Goal: Task Accomplishment & Management: Manage account settings

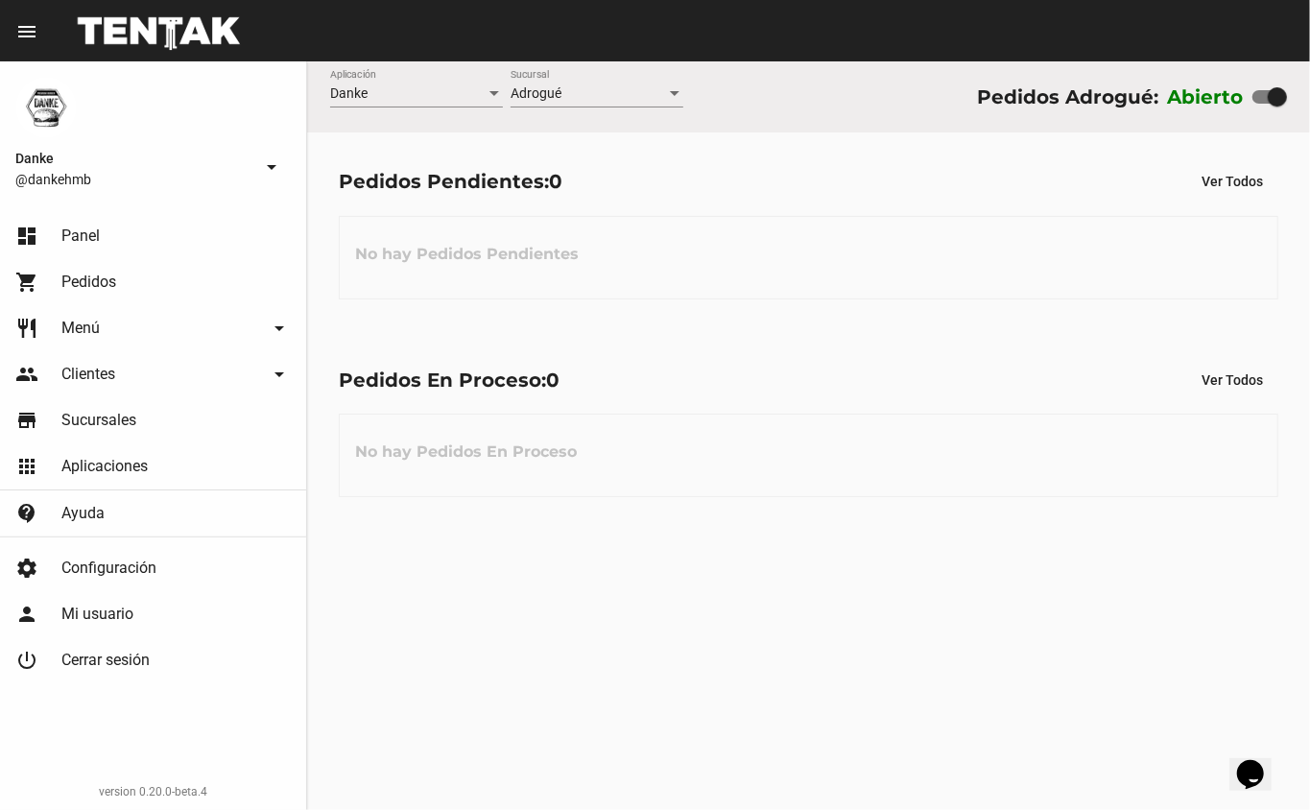
click at [1275, 97] on div at bounding box center [1277, 96] width 19 height 19
click at [1262, 104] on input "checkbox" at bounding box center [1261, 104] width 1 height 1
checkbox input "false"
click at [81, 377] on span "Clientes" at bounding box center [88, 374] width 54 height 19
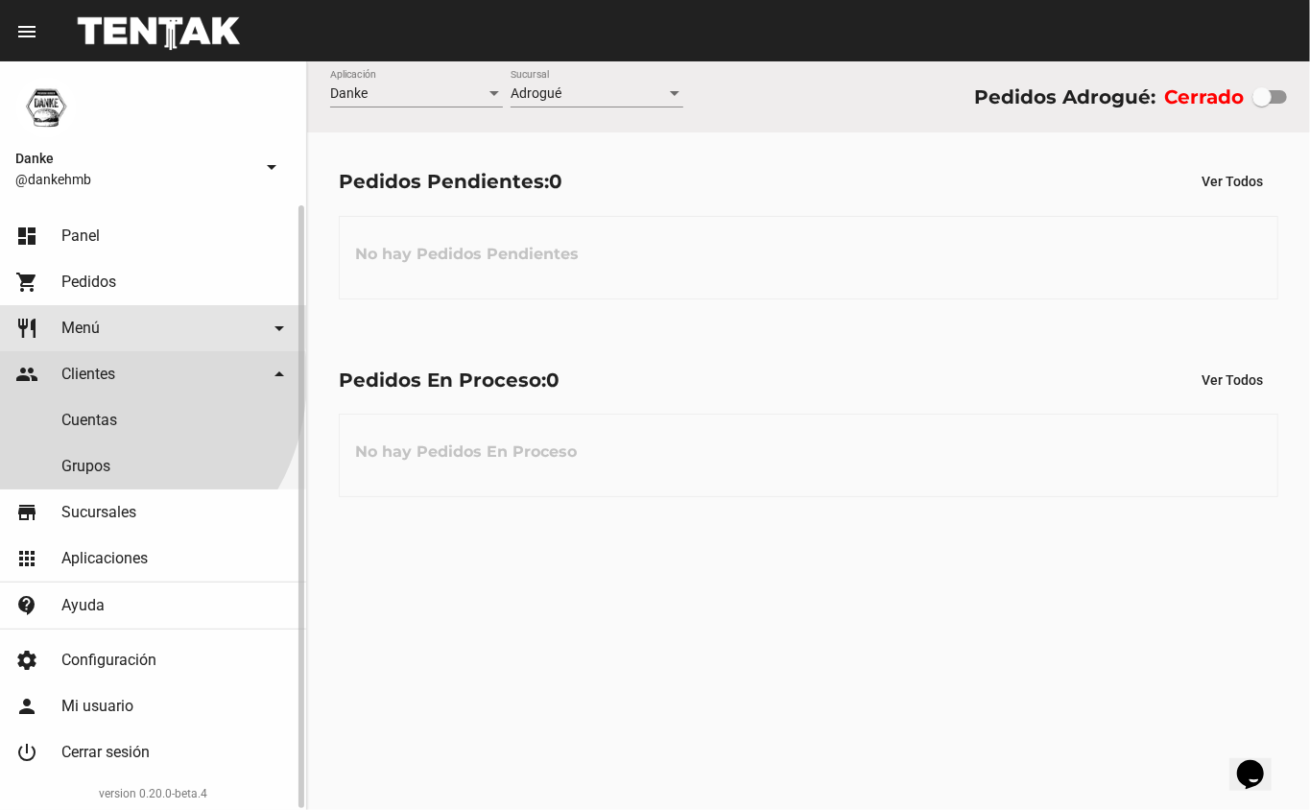
click at [60, 326] on link "restaurant Menú arrow_drop_down" at bounding box center [153, 328] width 306 height 46
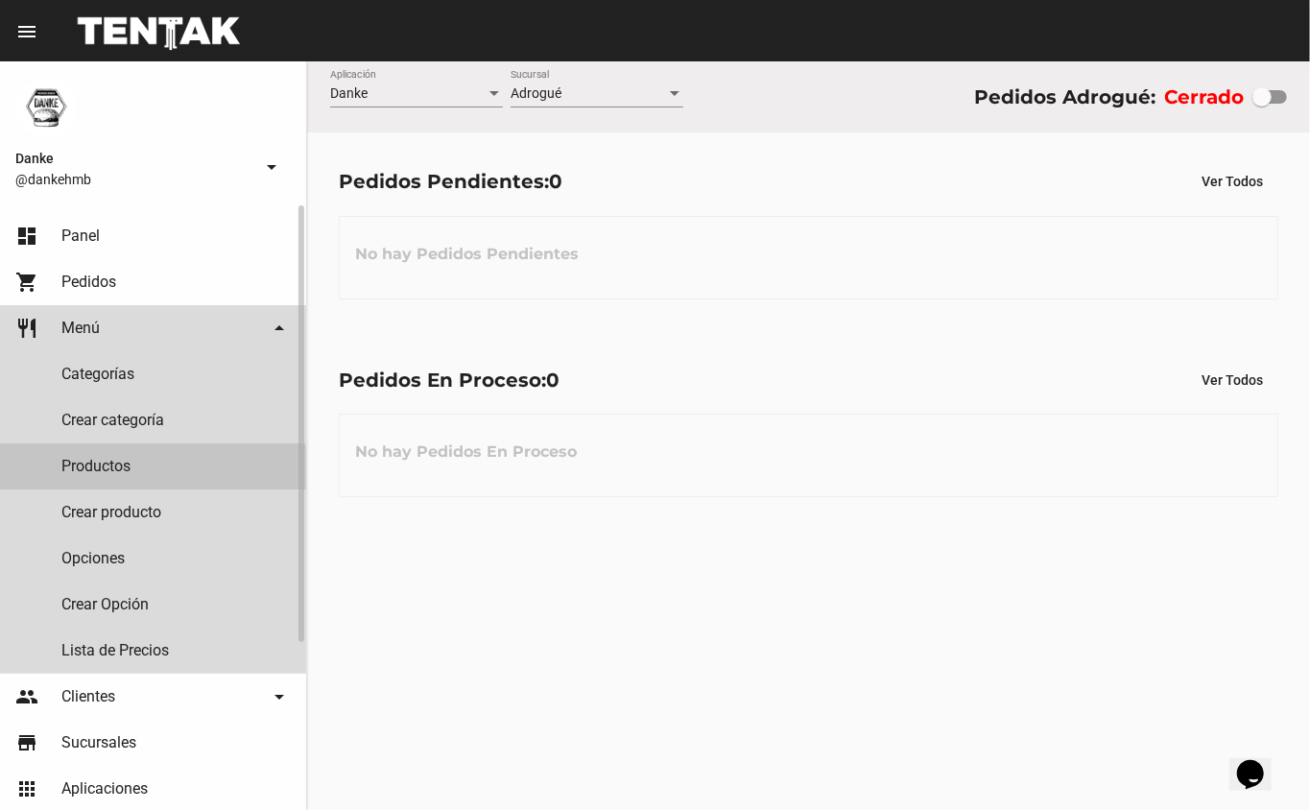
click at [88, 469] on link "Productos" at bounding box center [153, 466] width 306 height 46
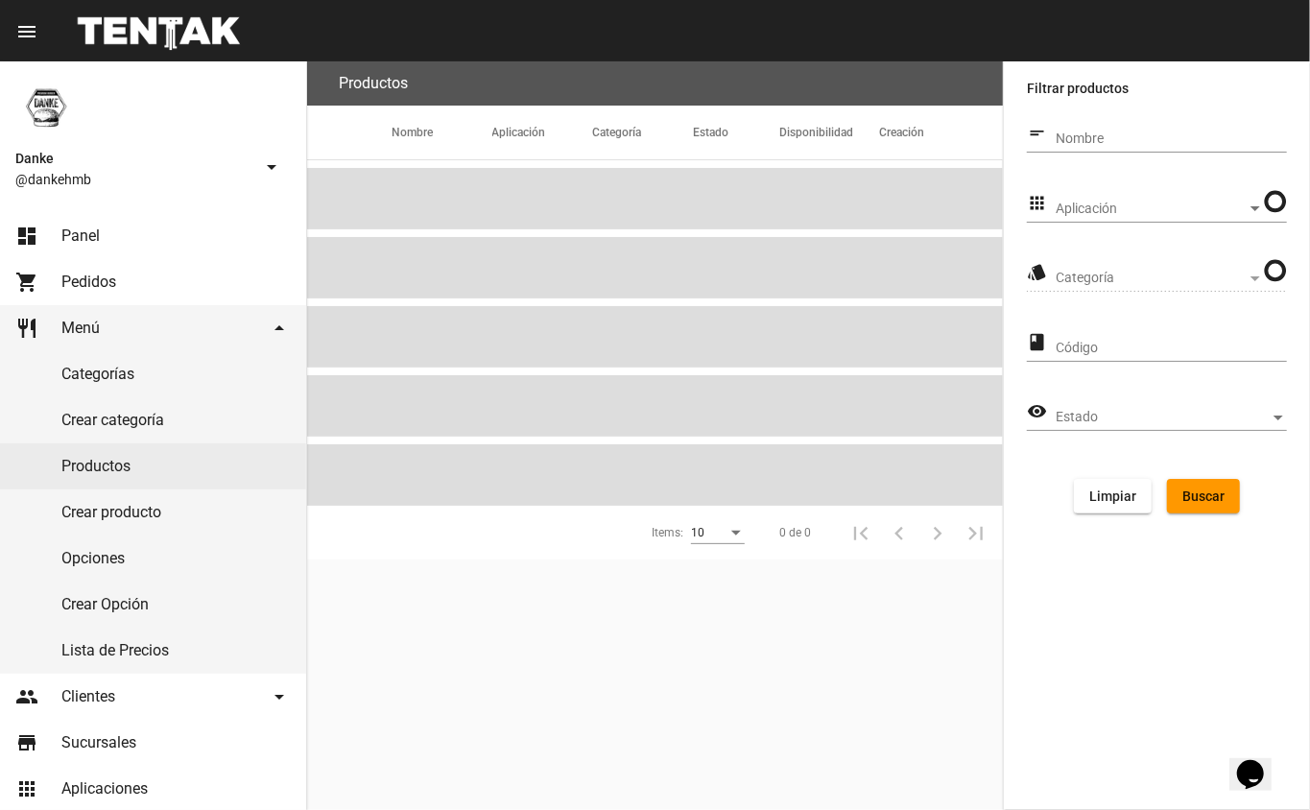
click at [1080, 207] on span "Aplicación" at bounding box center [1151, 209] width 191 height 15
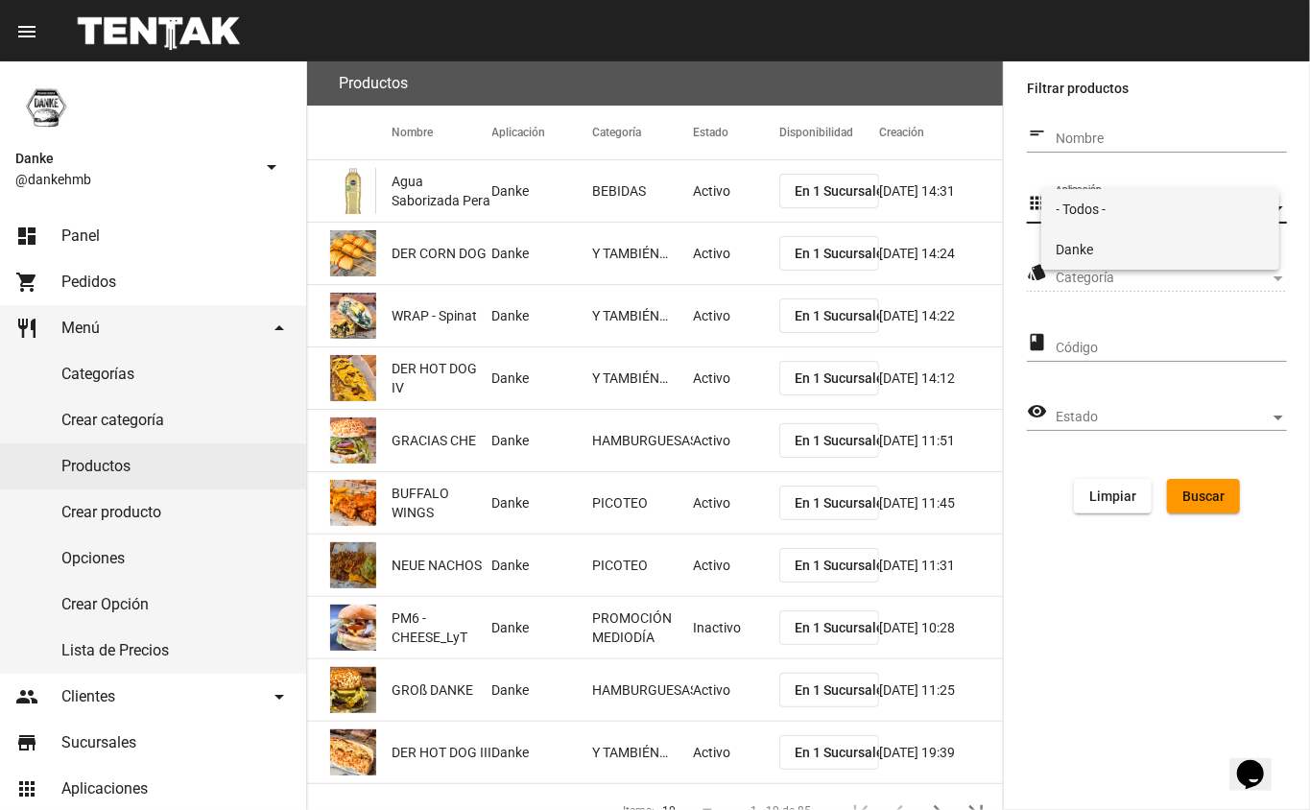
click at [1075, 246] on span "Danke" at bounding box center [1161, 249] width 208 height 40
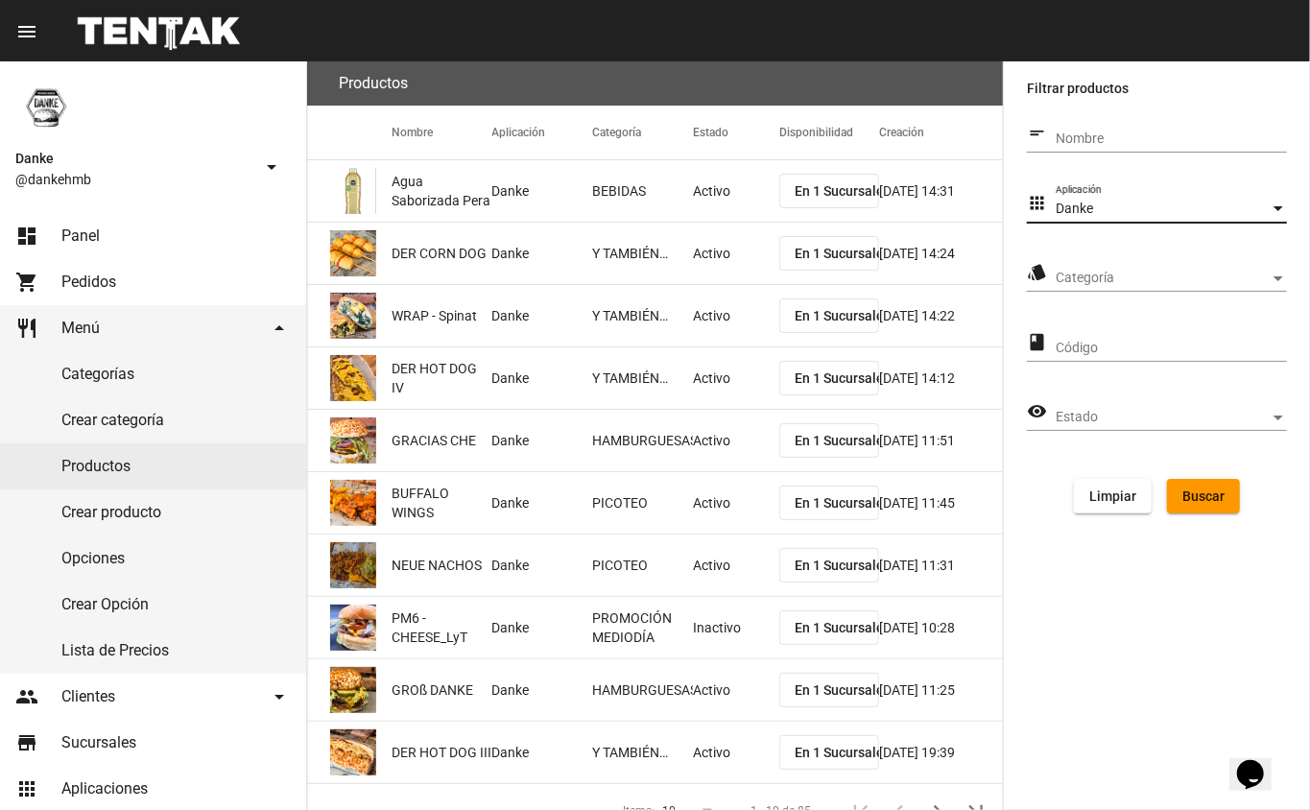
click at [1067, 274] on span "Categoría" at bounding box center [1163, 278] width 214 height 15
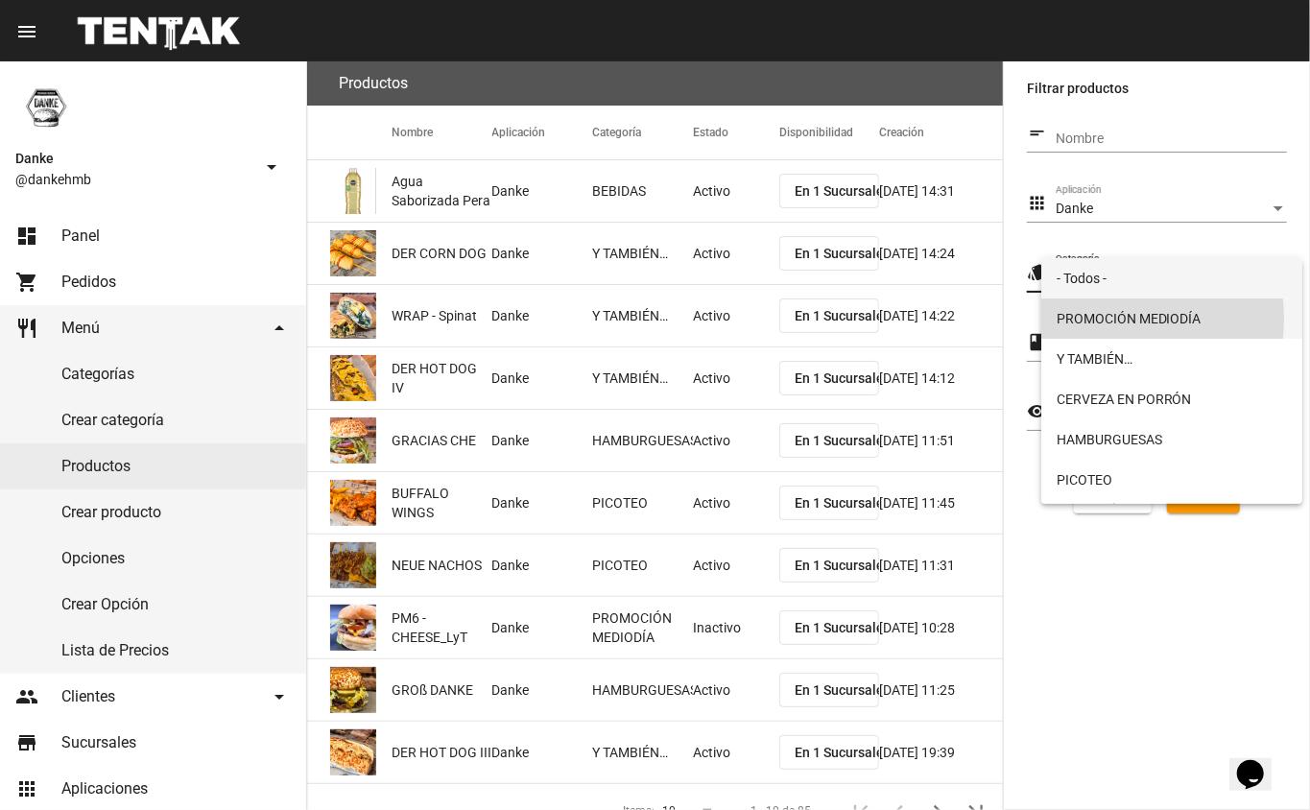
click at [1080, 319] on span "PROMOCIÓN MEDIODÍA" at bounding box center [1172, 318] width 231 height 40
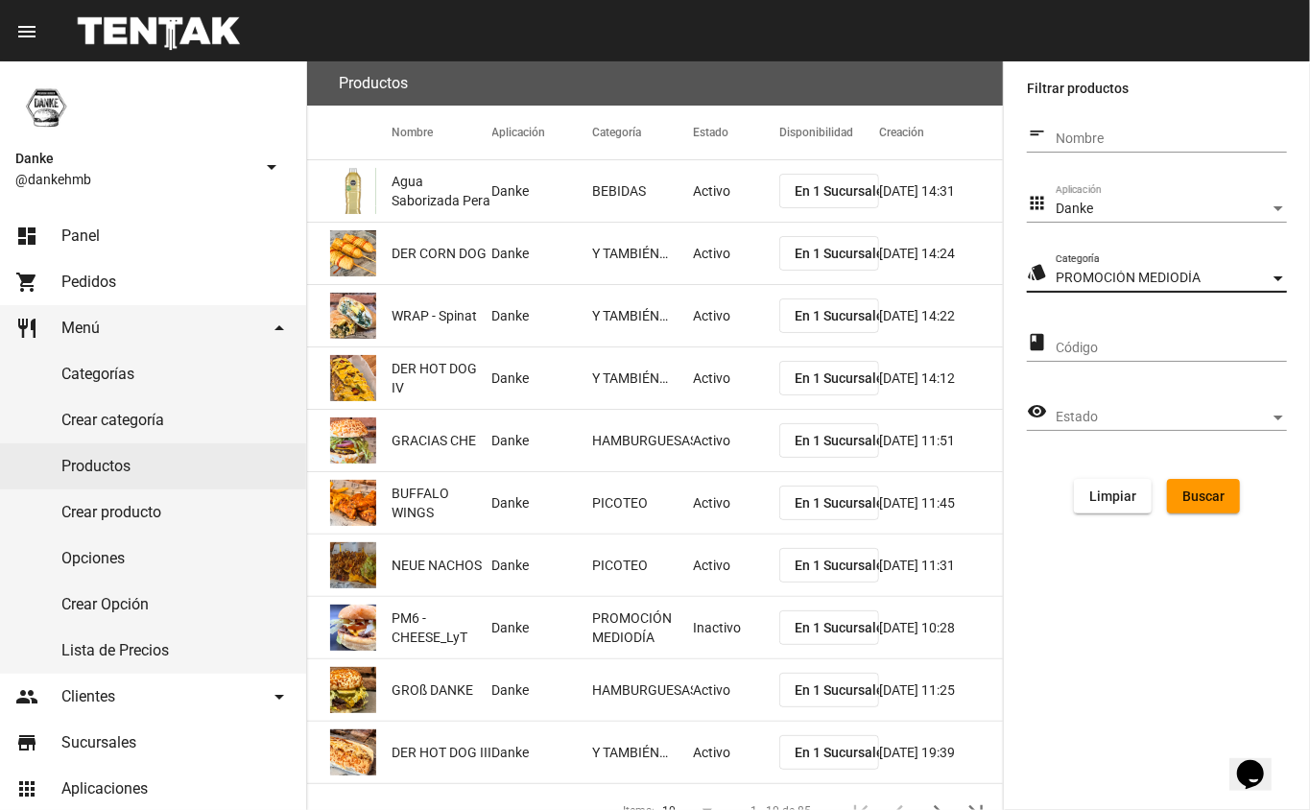
click at [1207, 495] on span "Buscar" at bounding box center [1203, 495] width 42 height 15
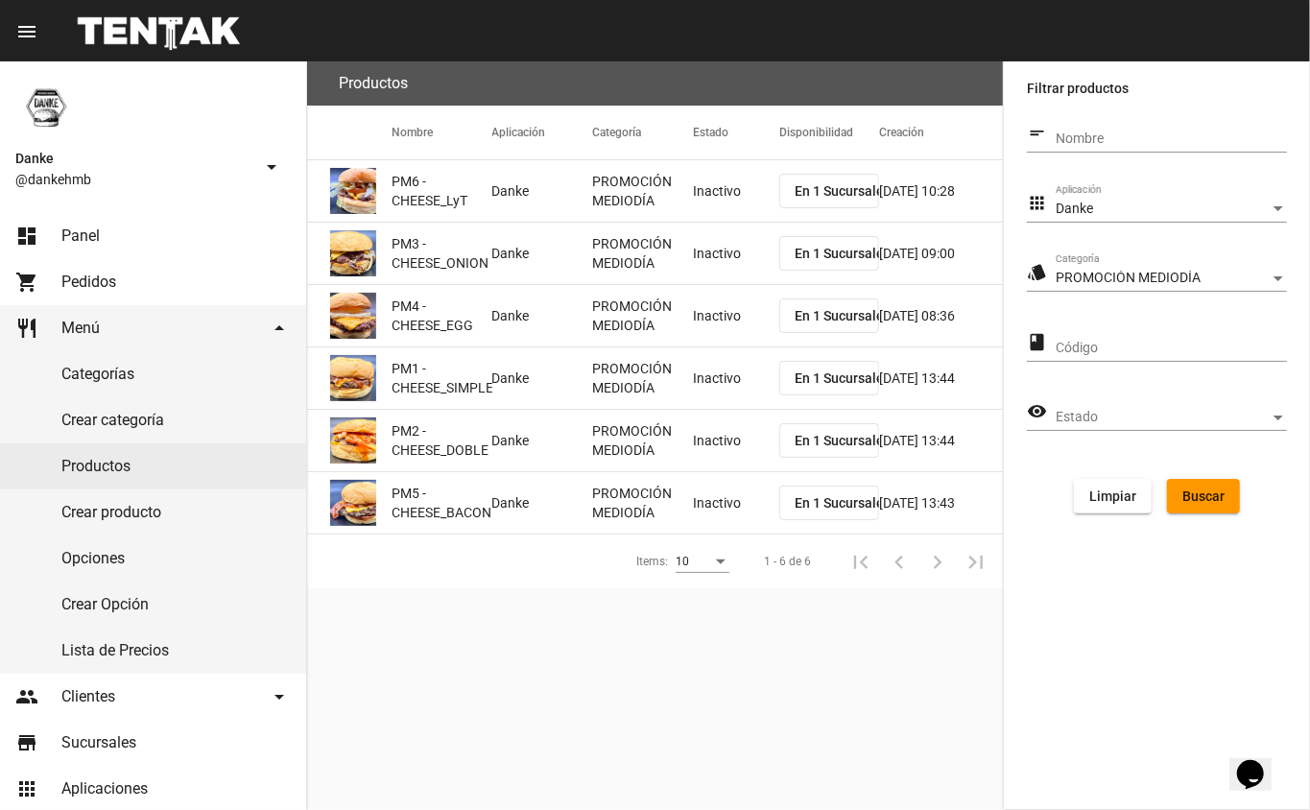
click at [704, 211] on mat-cell "Inactivo" at bounding box center [736, 190] width 86 height 61
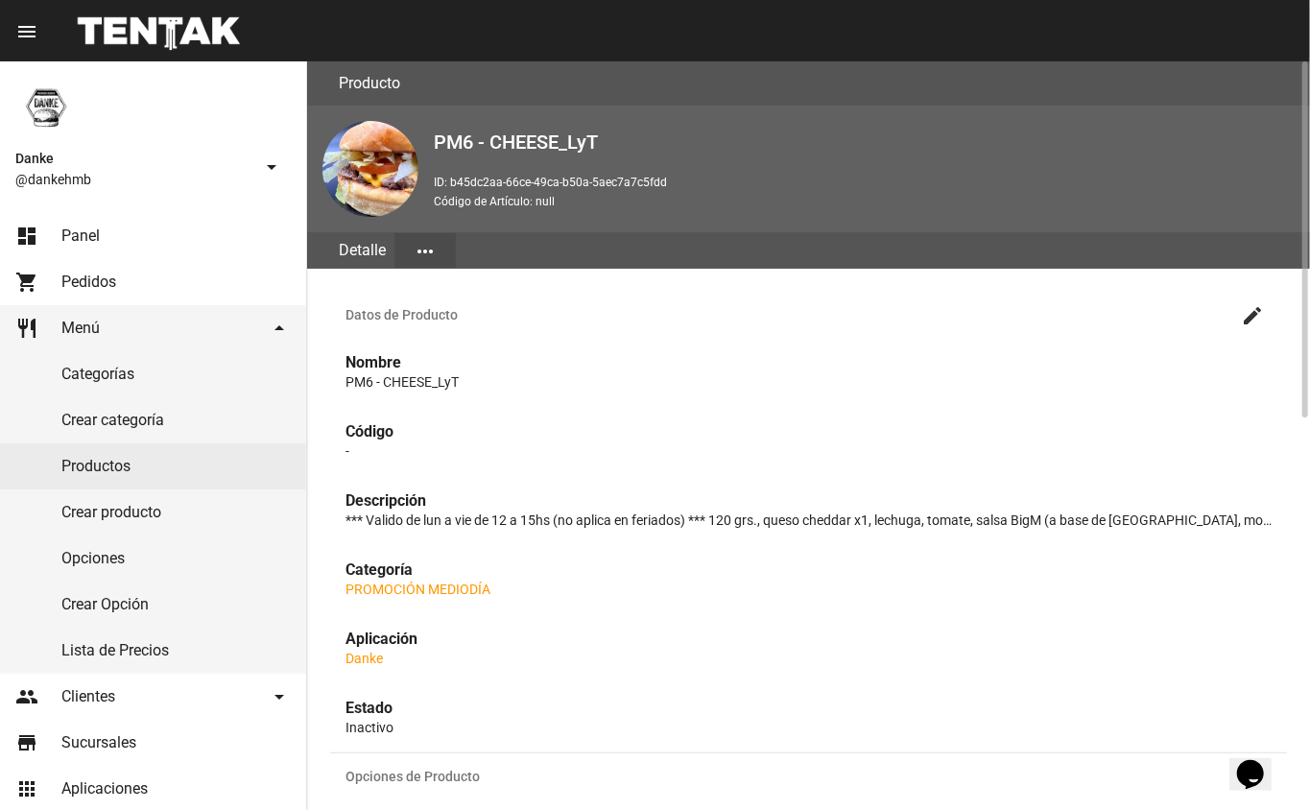
click at [1251, 313] on mat-icon "create" at bounding box center [1252, 315] width 23 height 23
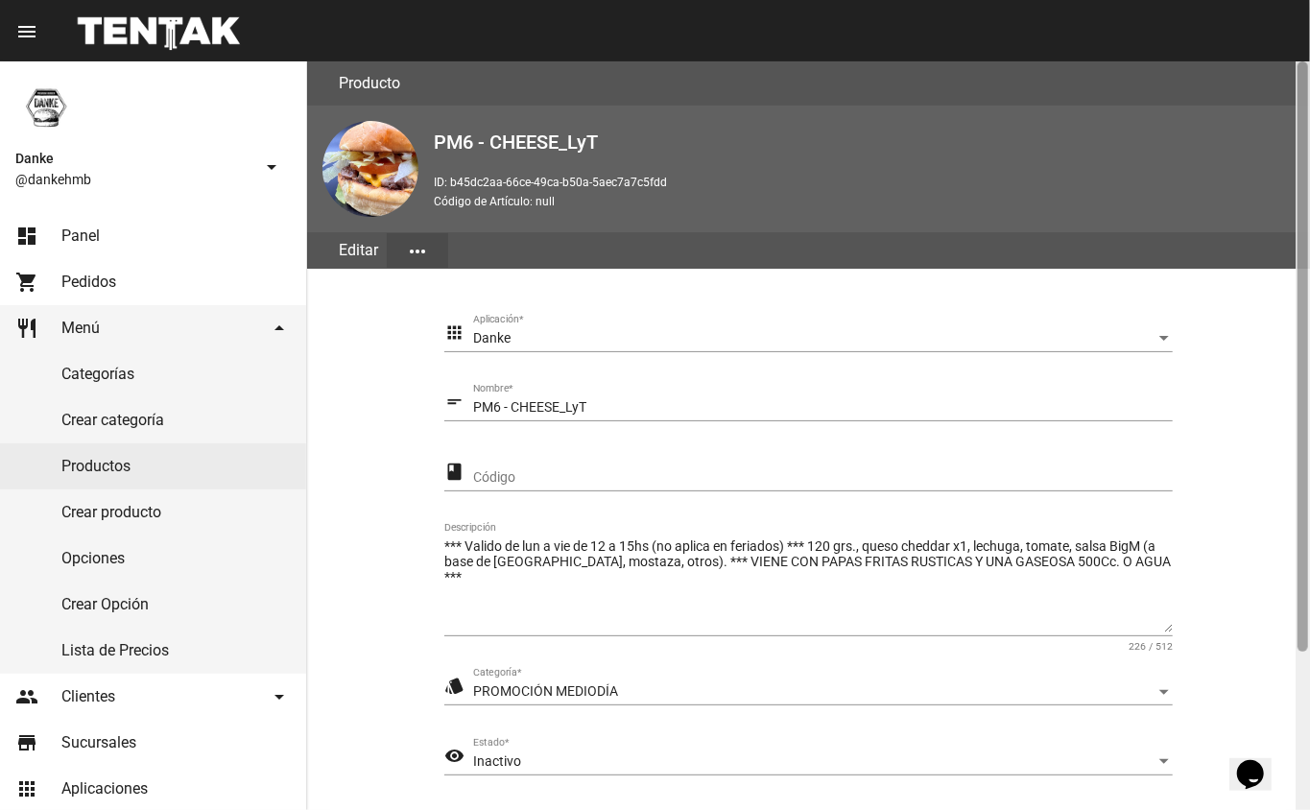
click at [1303, 650] on div at bounding box center [1303, 356] width 11 height 590
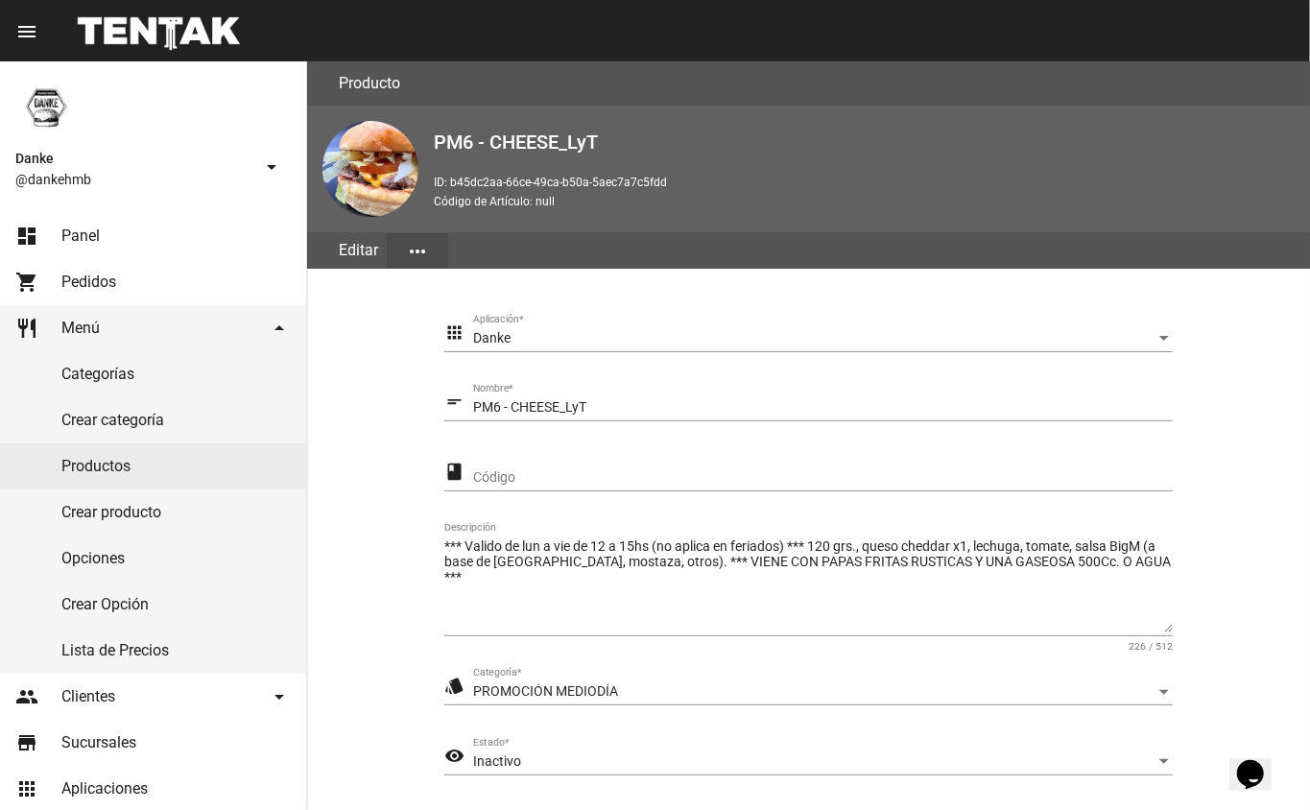
click at [1253, 719] on section "apps Danke Aplicación * short_text PM6 - CHEESE_LyT Nombre * class Código *** V…" at bounding box center [808, 594] width 957 height 605
click at [1274, 699] on section "apps Danke Aplicación * short_text PM6 - CHEESE_LyT Nombre * class Código *** V…" at bounding box center [808, 594] width 957 height 605
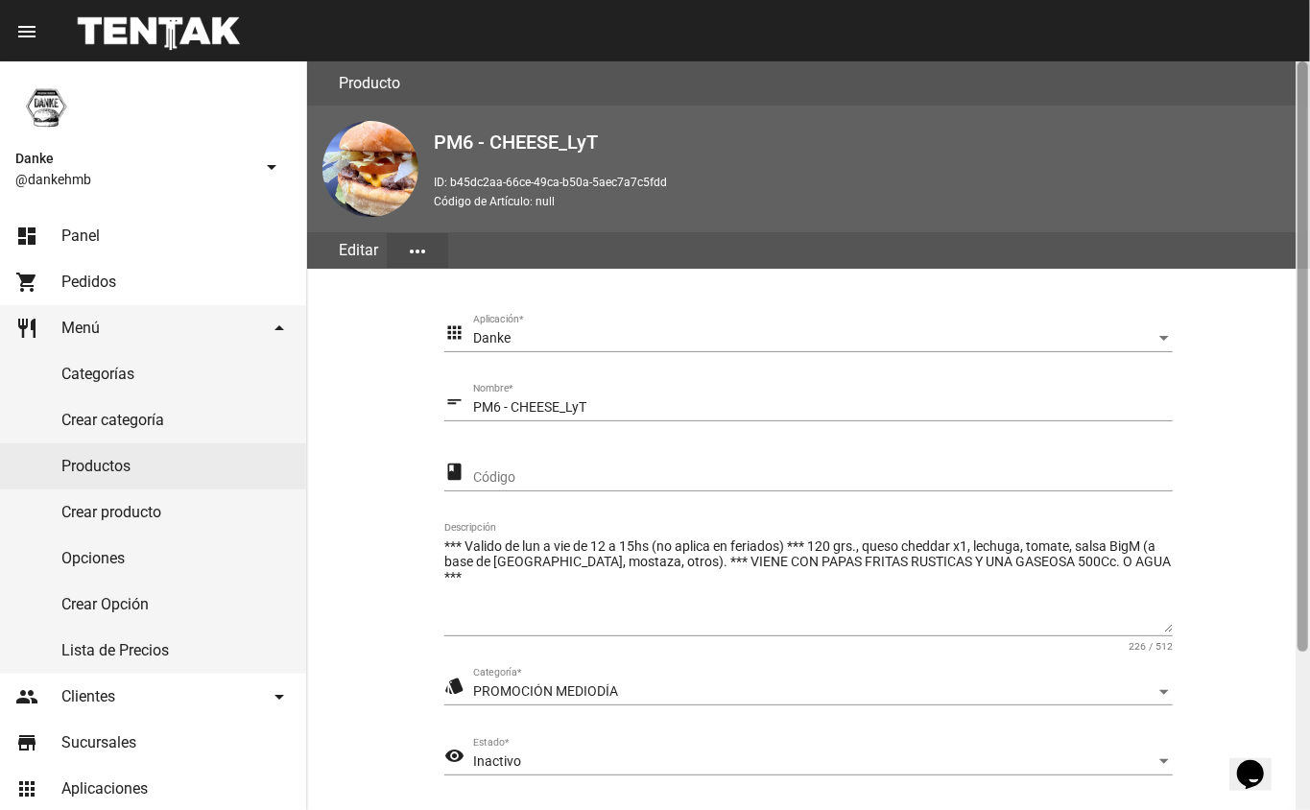
click at [1299, 731] on div at bounding box center [1303, 435] width 14 height 749
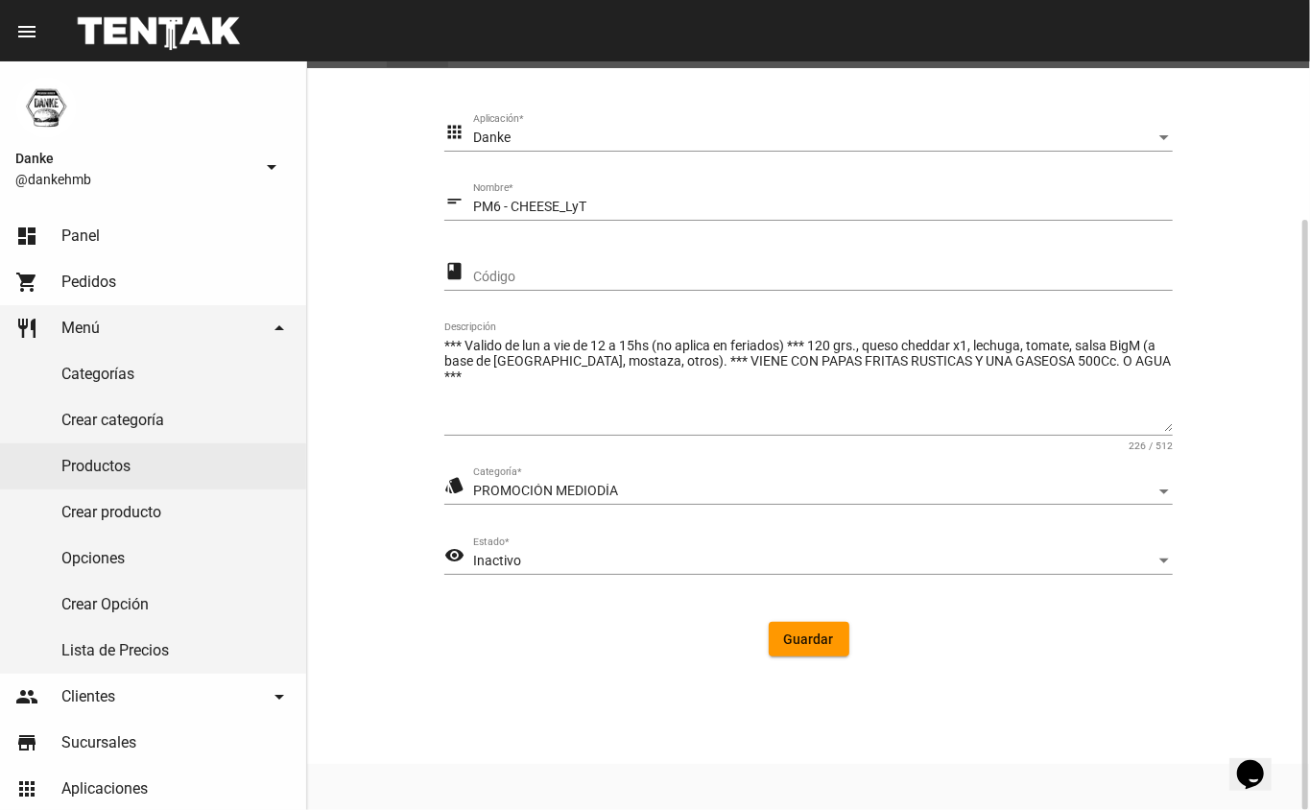
click at [819, 641] on span "Guardar" at bounding box center [809, 638] width 50 height 15
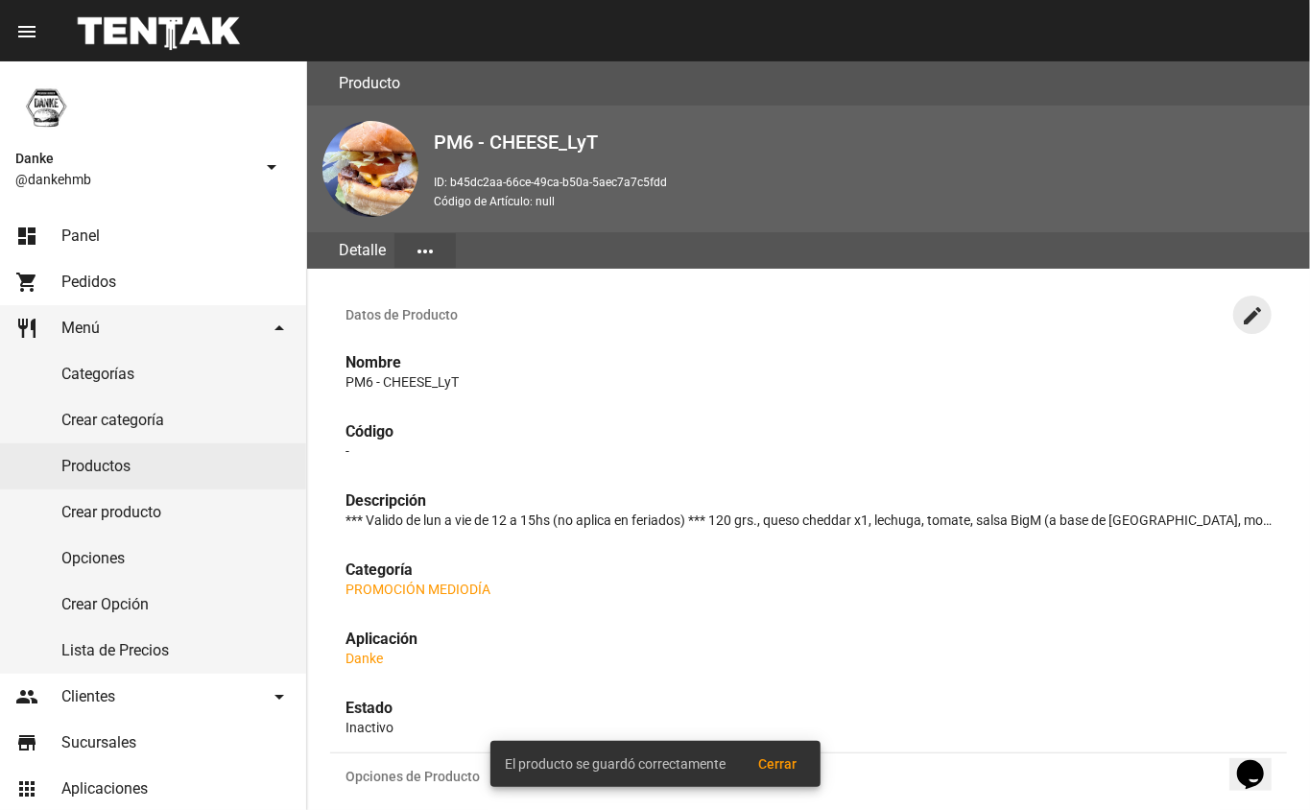
click at [1252, 315] on mat-icon "create" at bounding box center [1252, 315] width 23 height 23
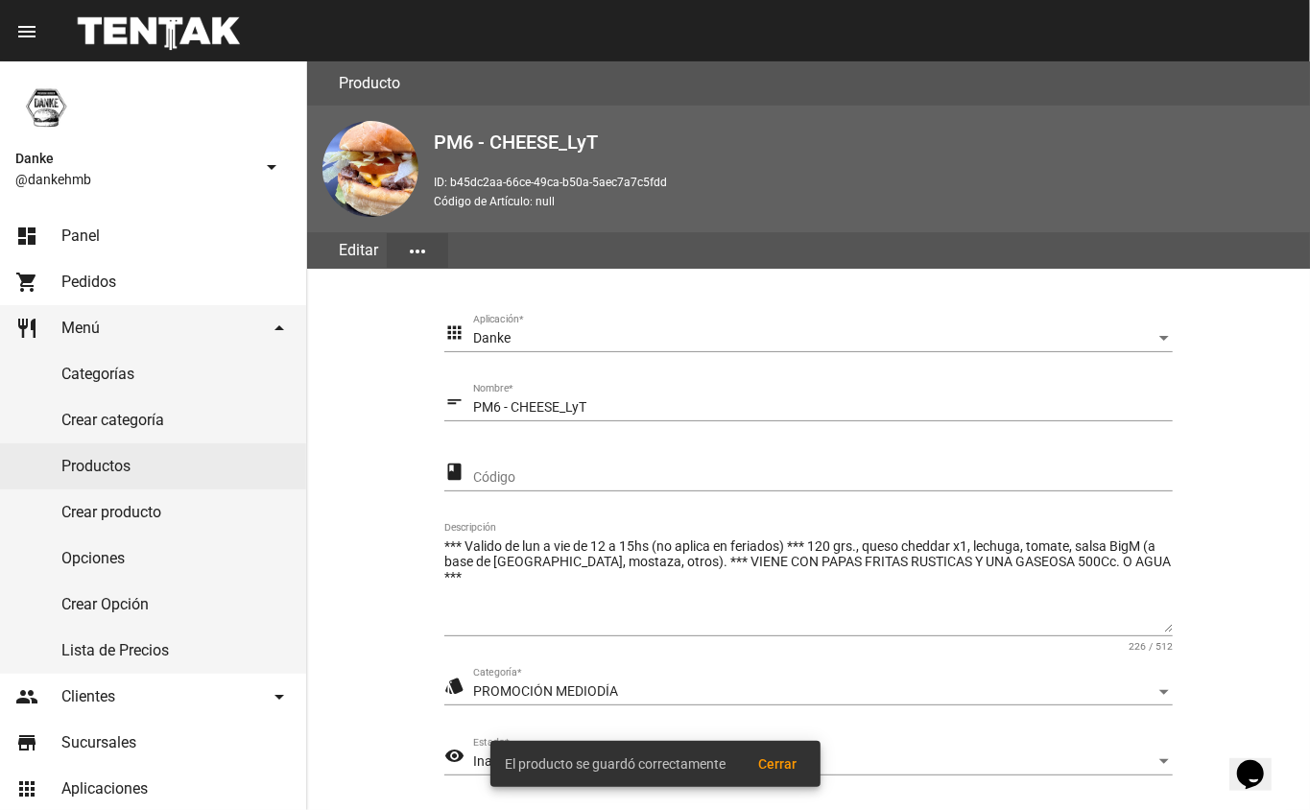
click at [481, 762] on div "El producto se guardó correctamente Cerrar" at bounding box center [655, 764] width 376 height 92
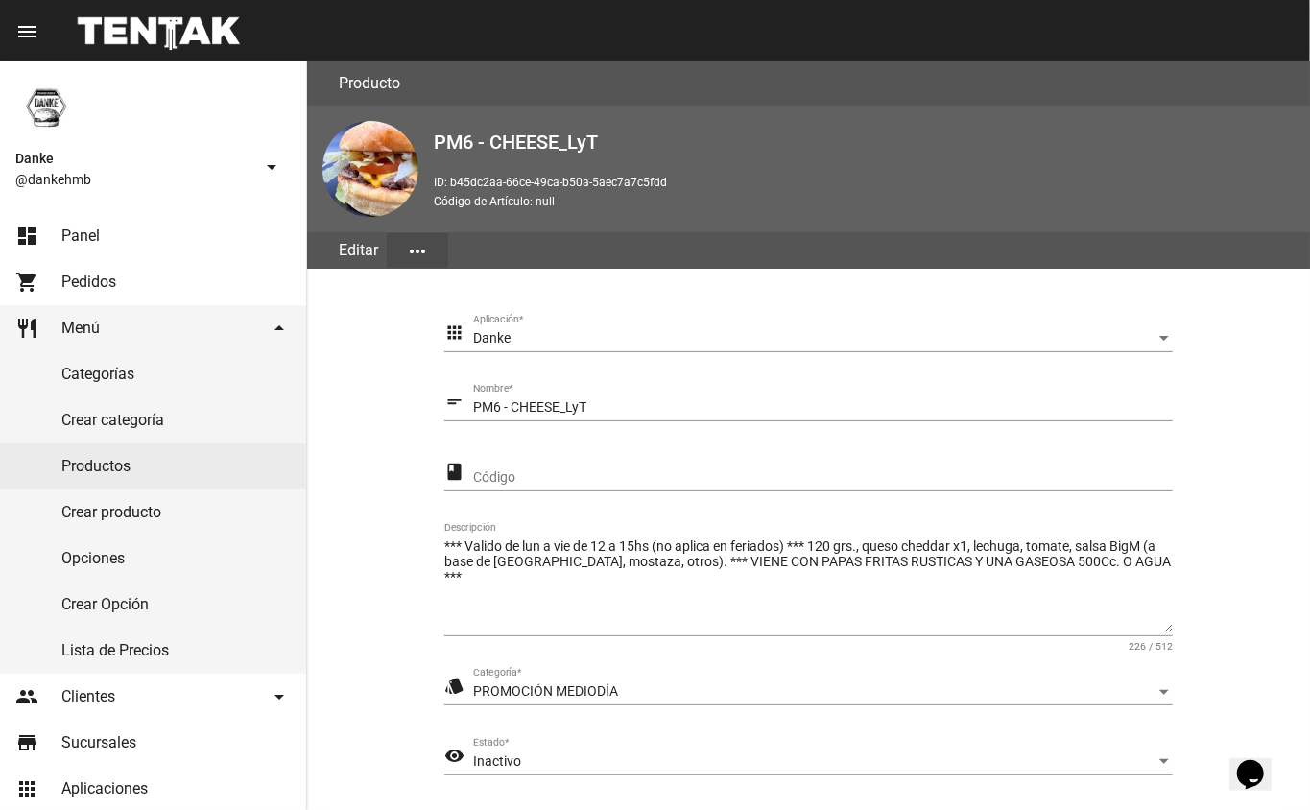
click at [983, 764] on div "Inactivo" at bounding box center [814, 761] width 682 height 15
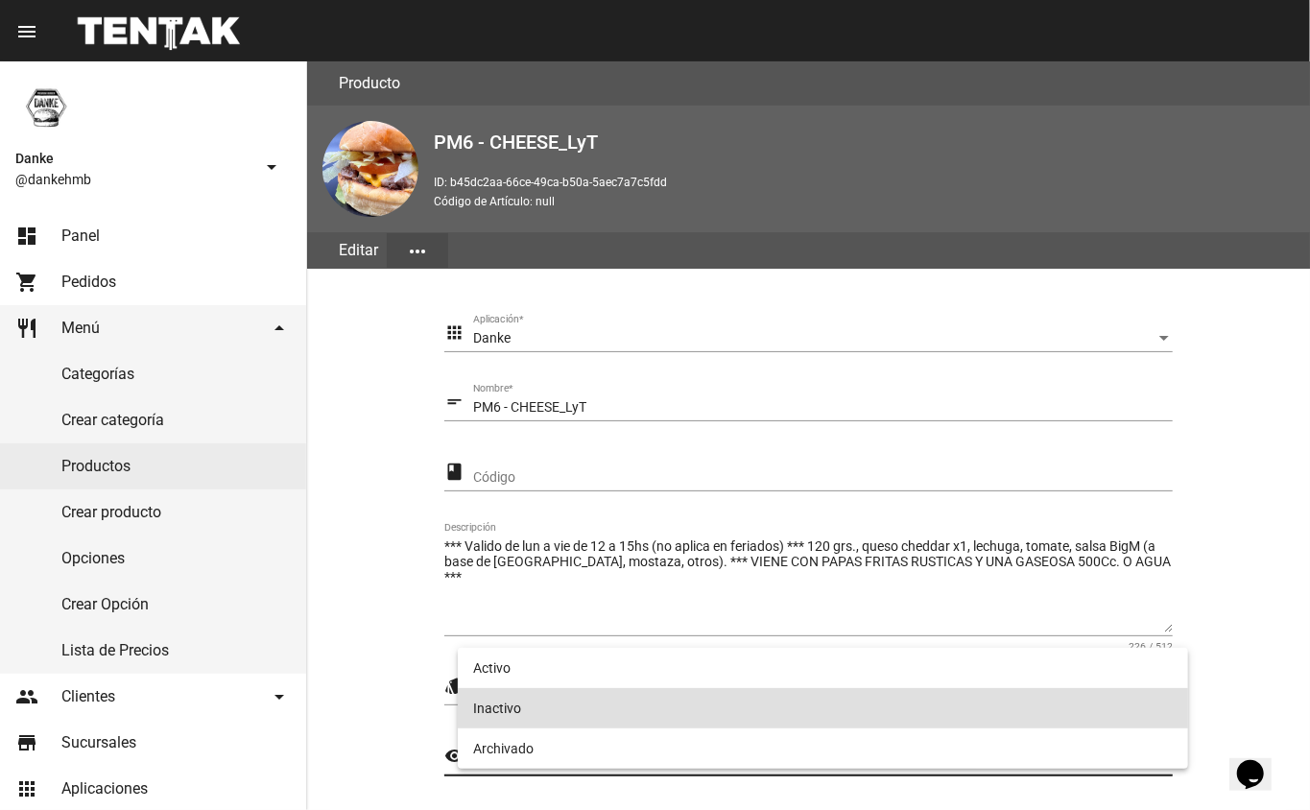
click at [535, 688] on span "Inactivo" at bounding box center [823, 708] width 701 height 40
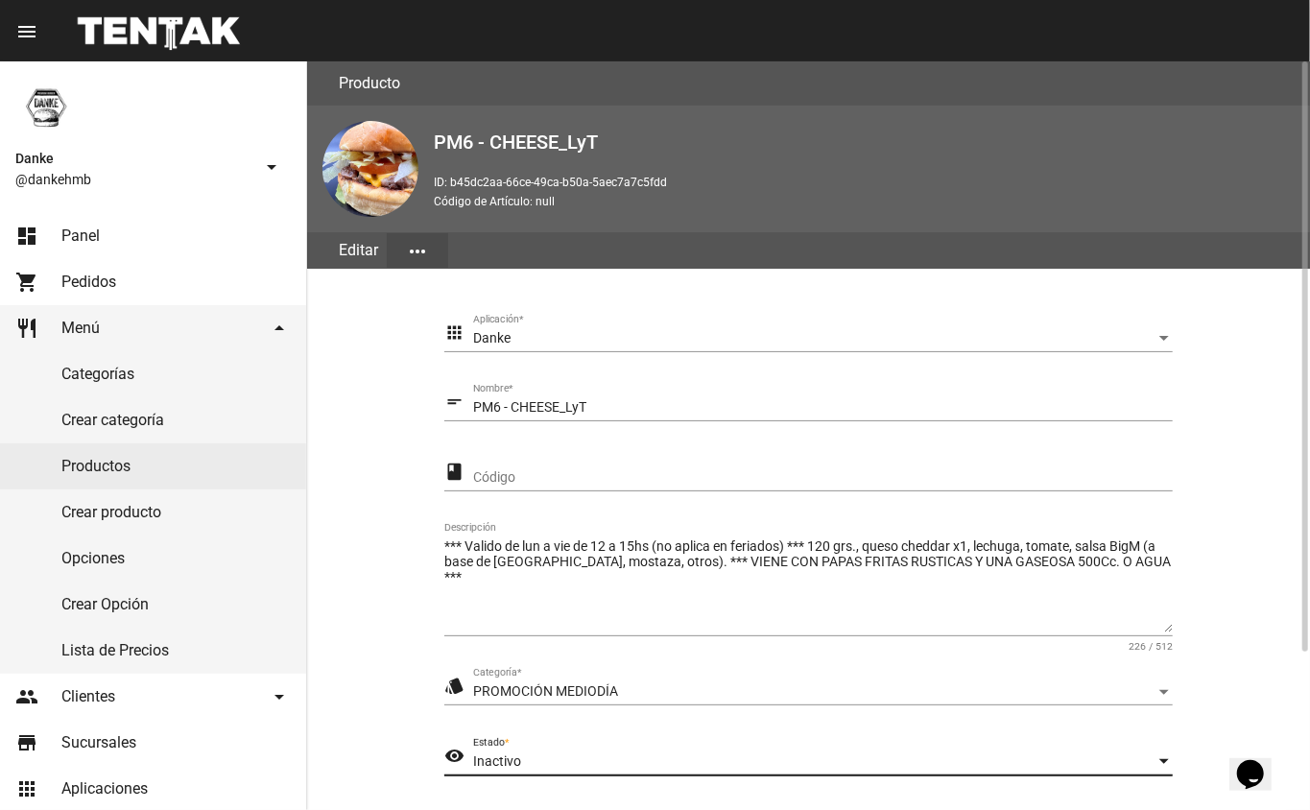
click at [1057, 758] on div "Inactivo" at bounding box center [814, 761] width 682 height 15
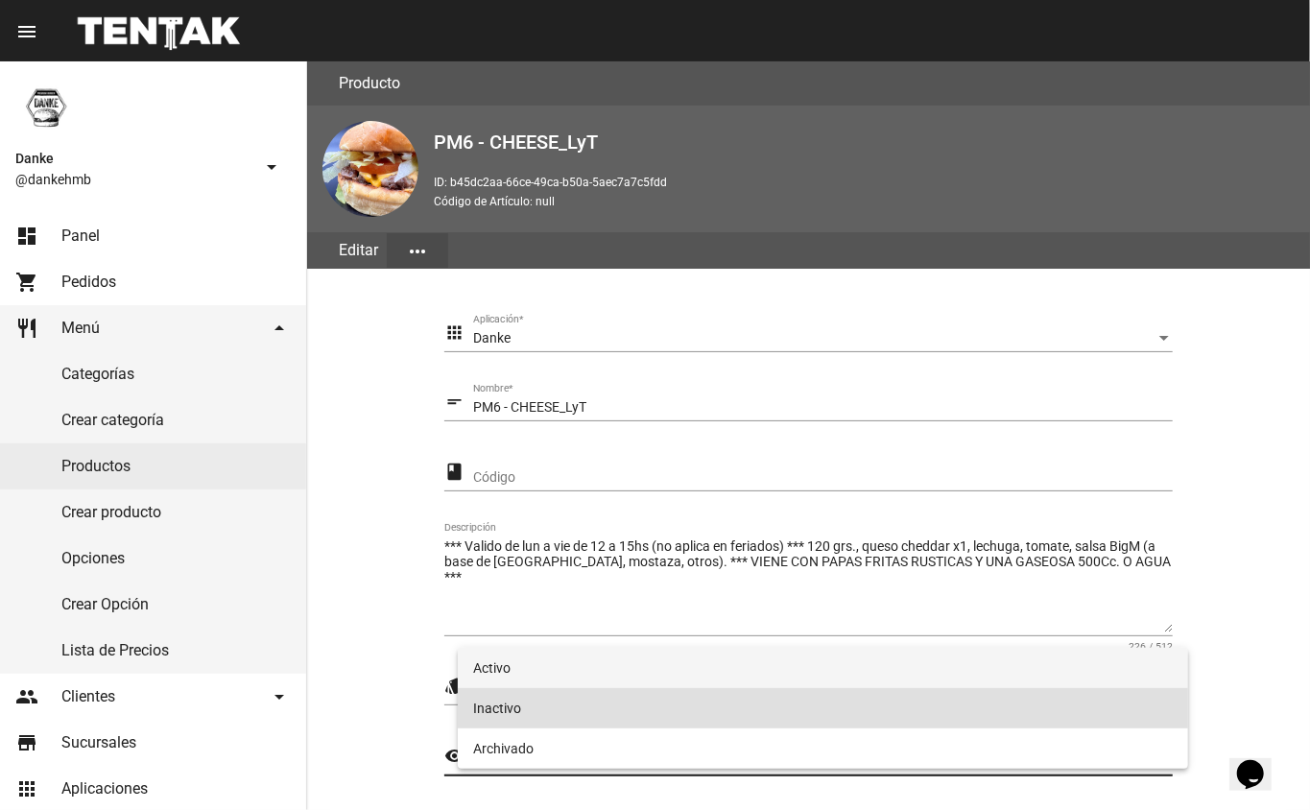
click at [1021, 672] on span "Activo" at bounding box center [823, 668] width 701 height 40
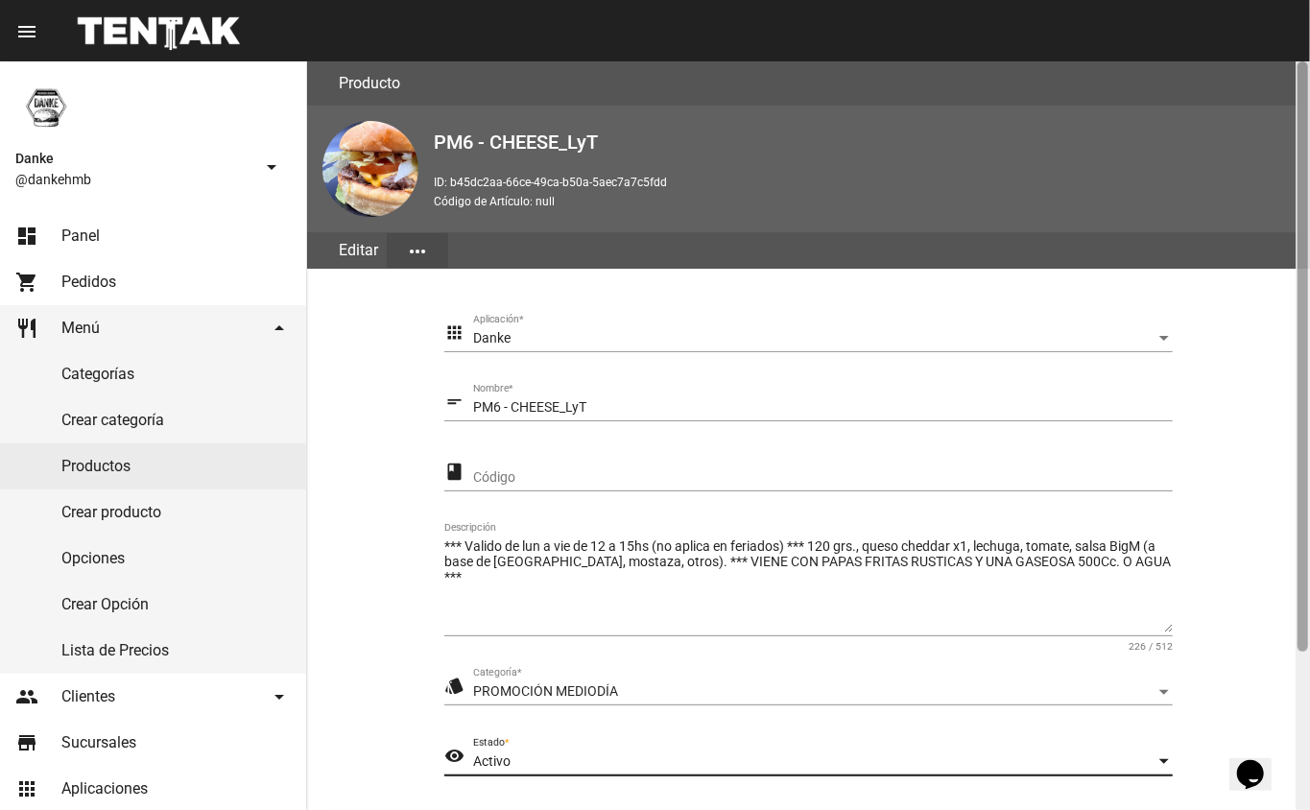
click at [1302, 720] on div at bounding box center [1303, 435] width 14 height 749
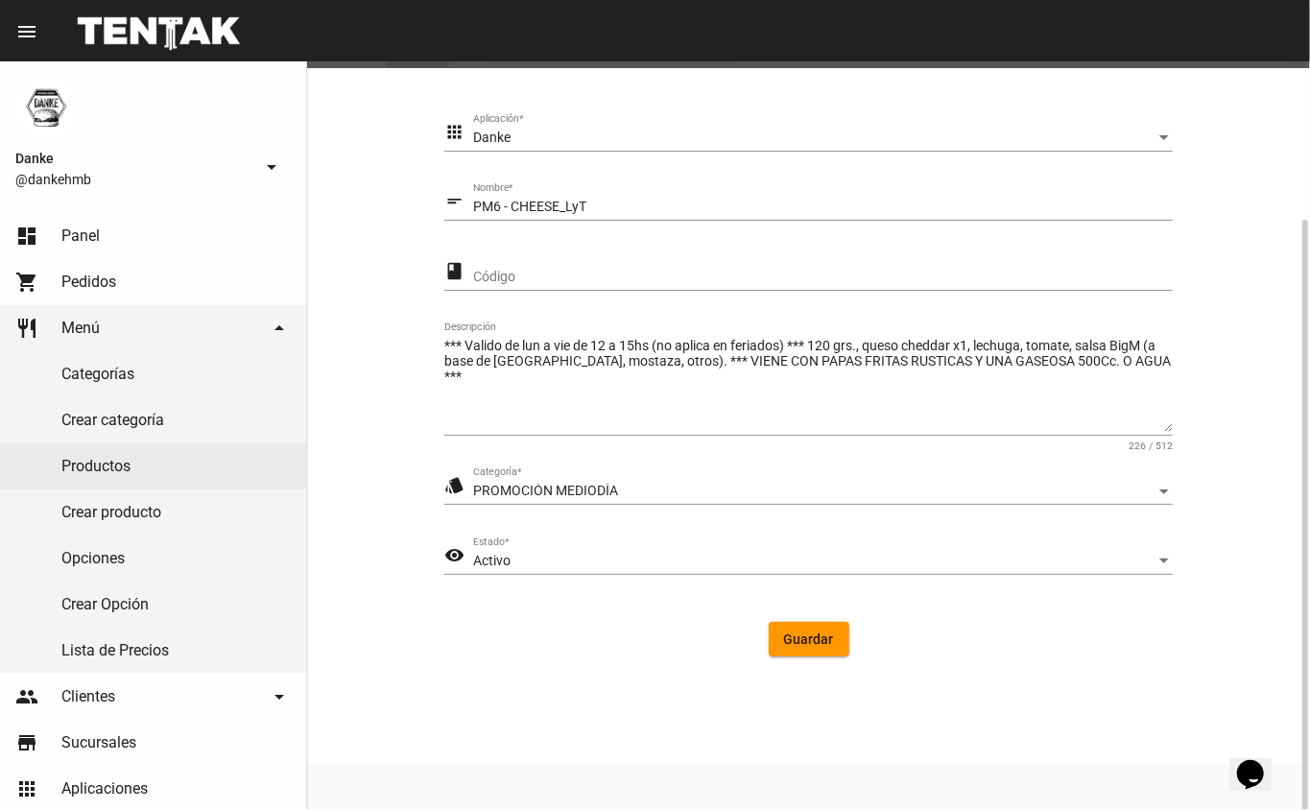
click at [806, 631] on span "Guardar" at bounding box center [809, 638] width 50 height 15
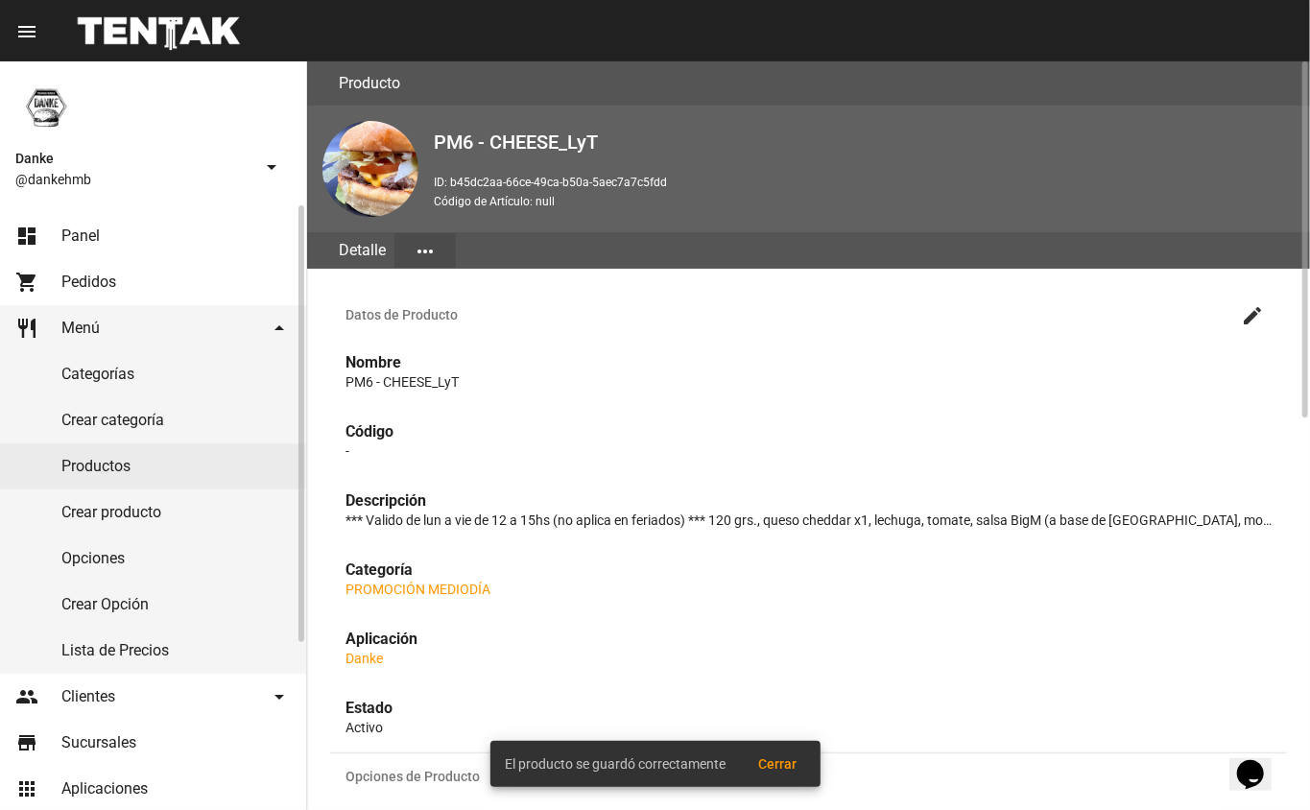
click at [97, 463] on link "Productos" at bounding box center [153, 466] width 306 height 46
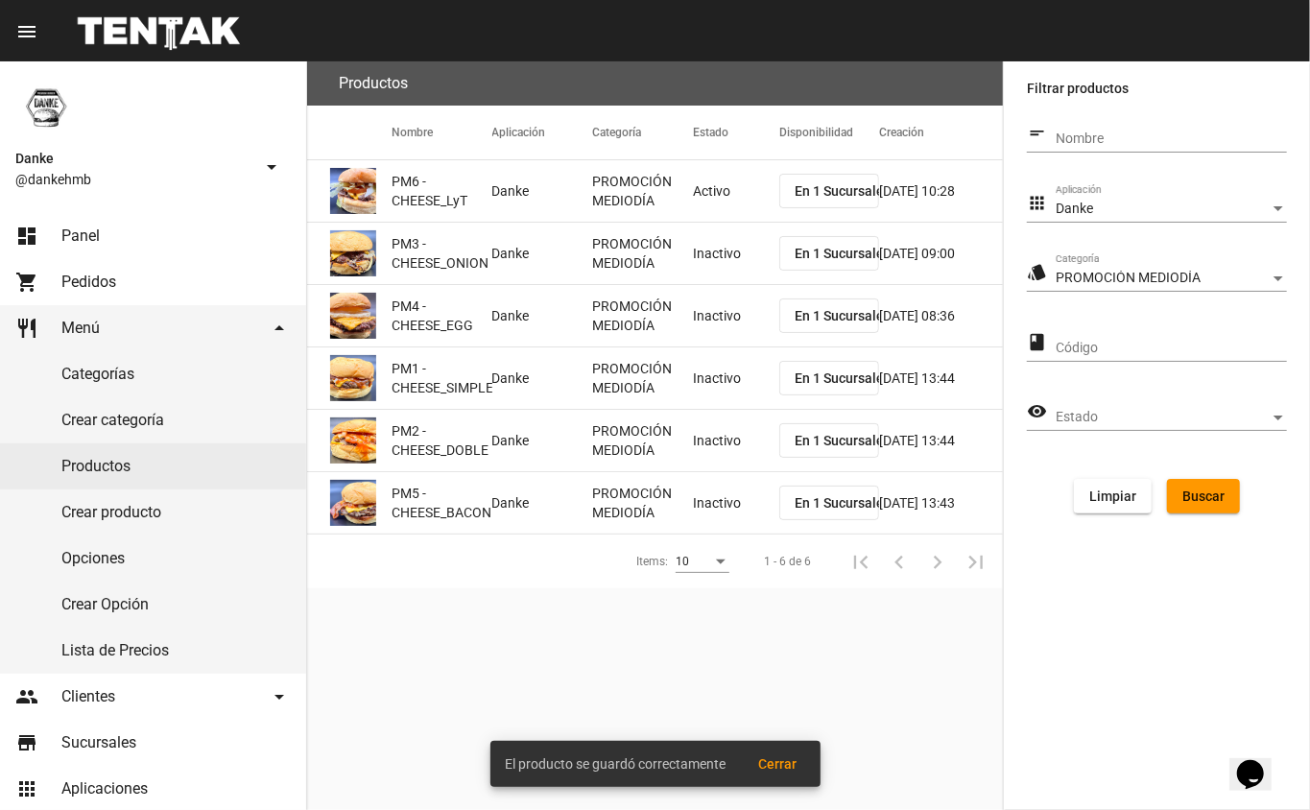
click at [700, 261] on mat-cell "Inactivo" at bounding box center [736, 253] width 86 height 61
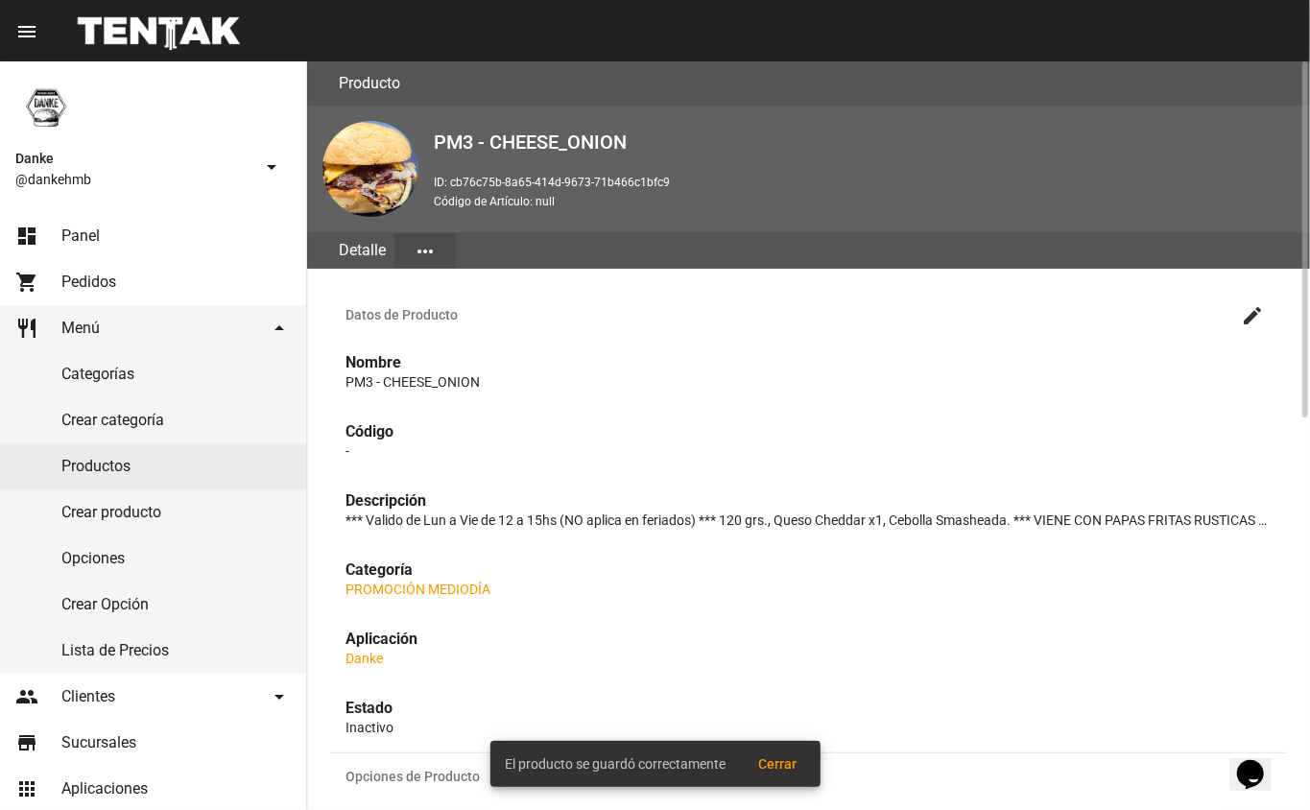
click at [1256, 316] on mat-icon "create" at bounding box center [1252, 315] width 23 height 23
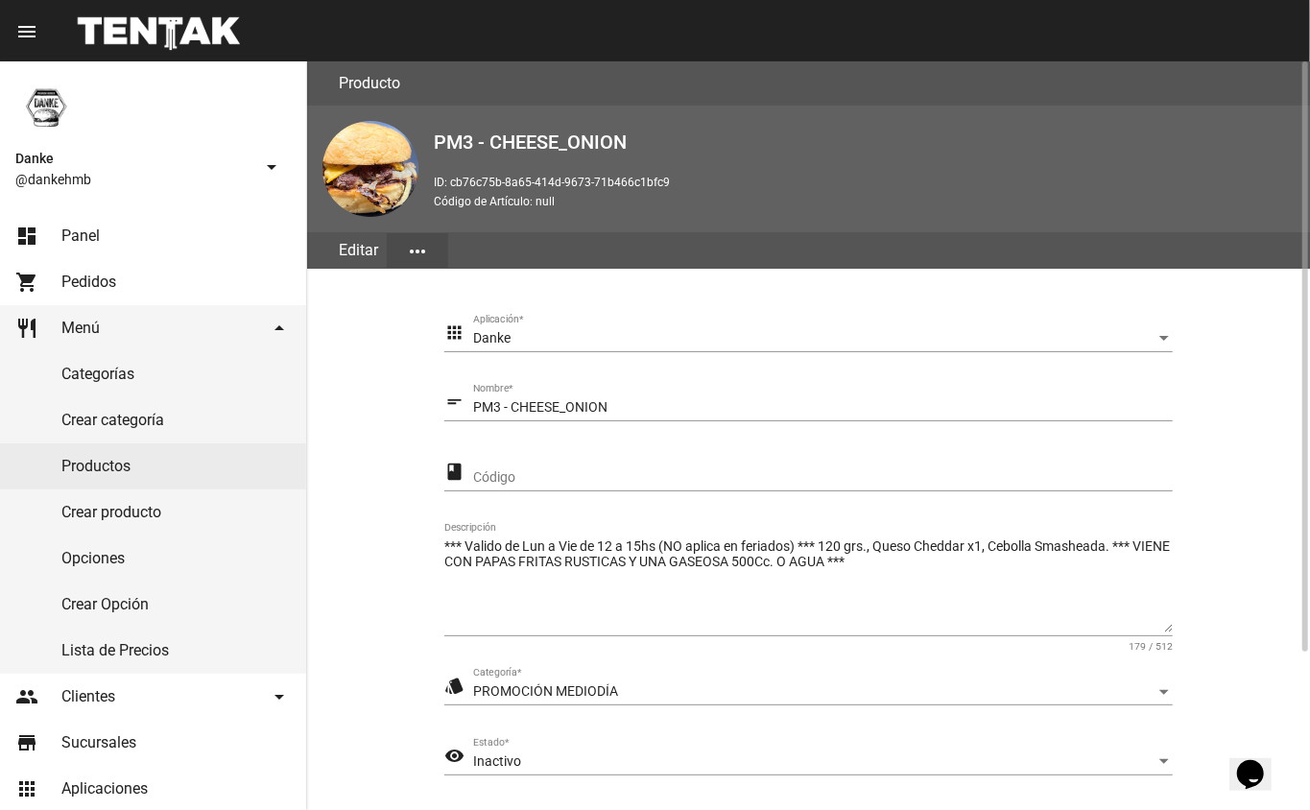
click at [501, 764] on span "Inactivo" at bounding box center [497, 760] width 48 height 15
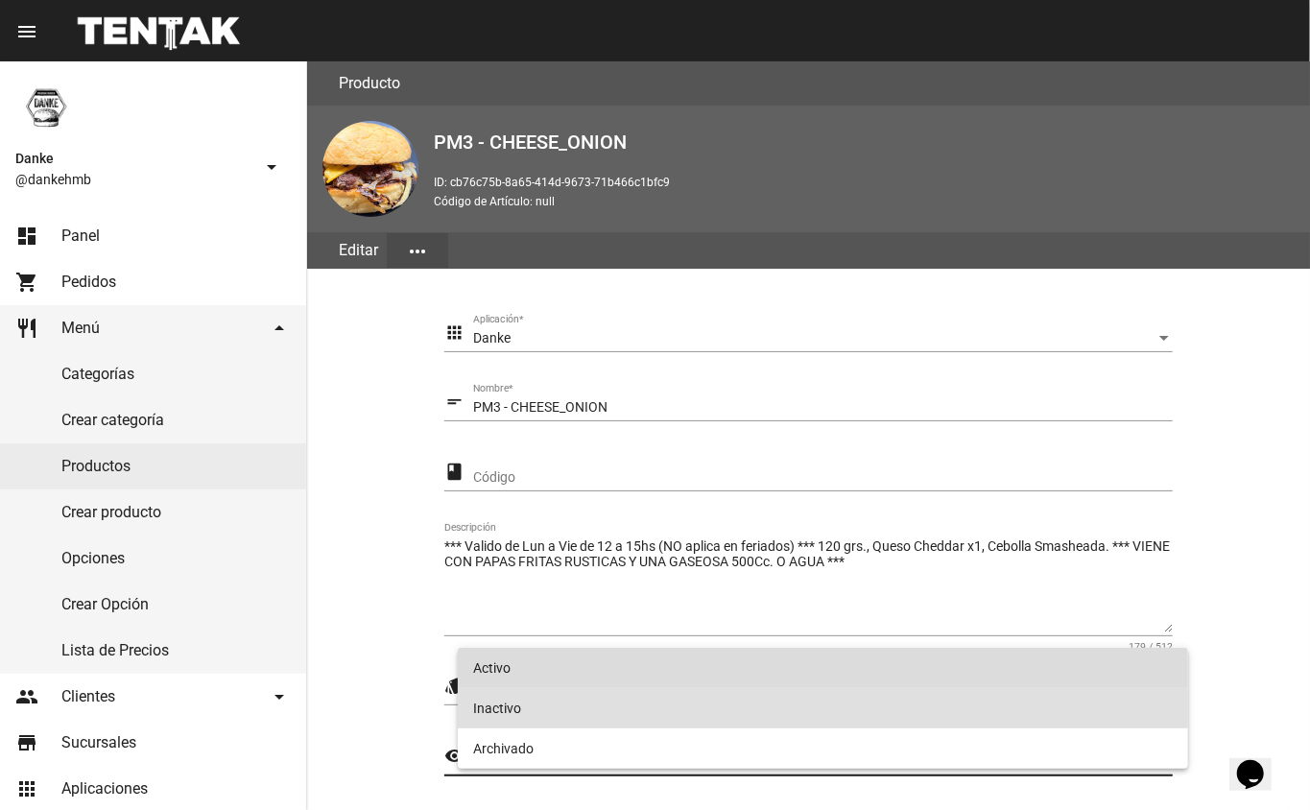
click at [492, 672] on span "Activo" at bounding box center [823, 668] width 701 height 40
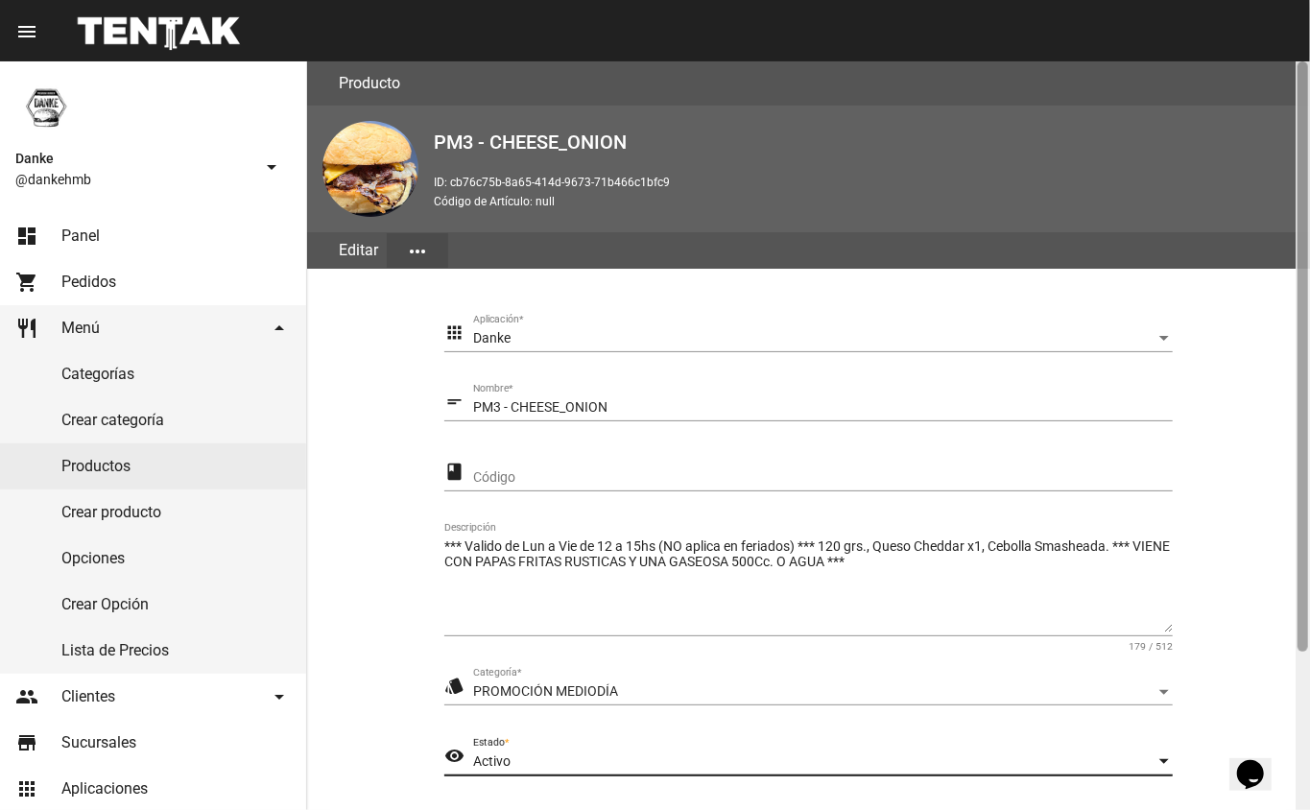
click at [1305, 702] on div at bounding box center [1303, 435] width 14 height 749
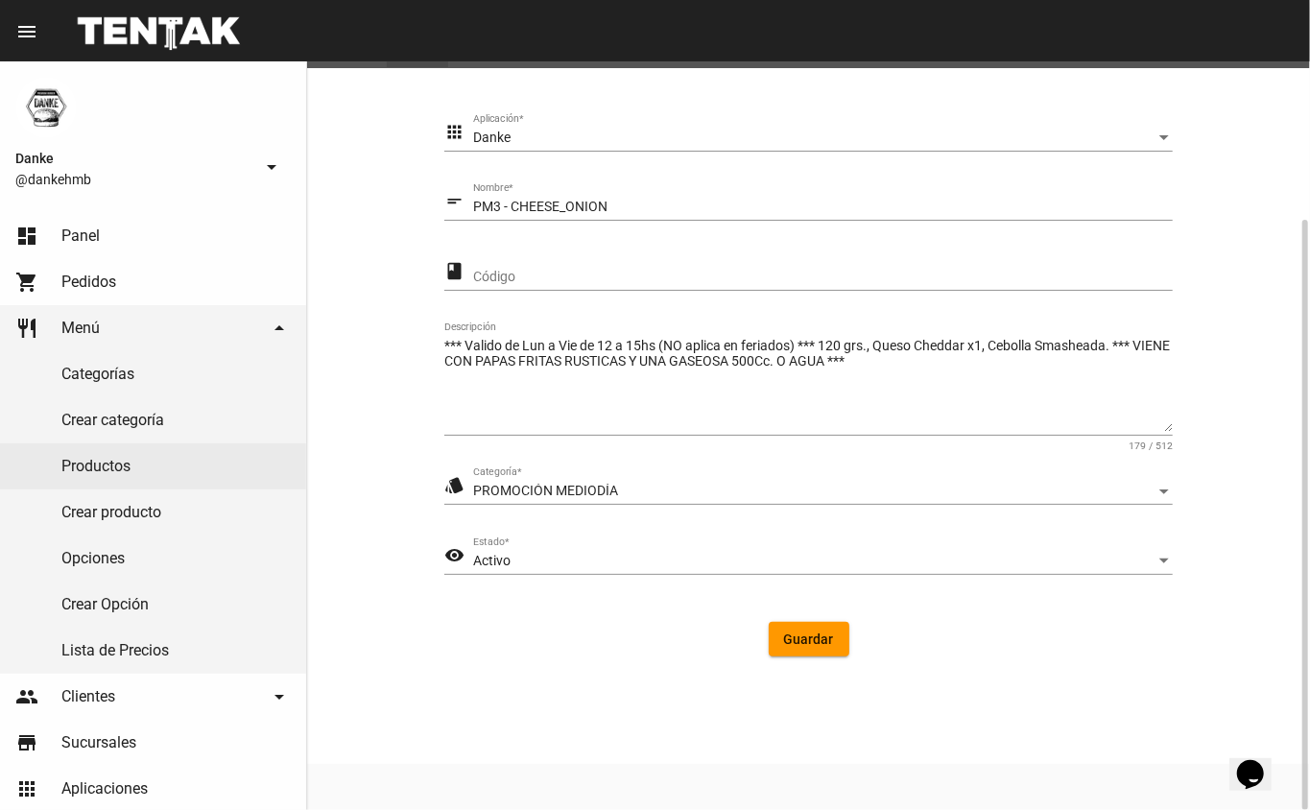
click at [804, 631] on span "Guardar" at bounding box center [809, 638] width 50 height 15
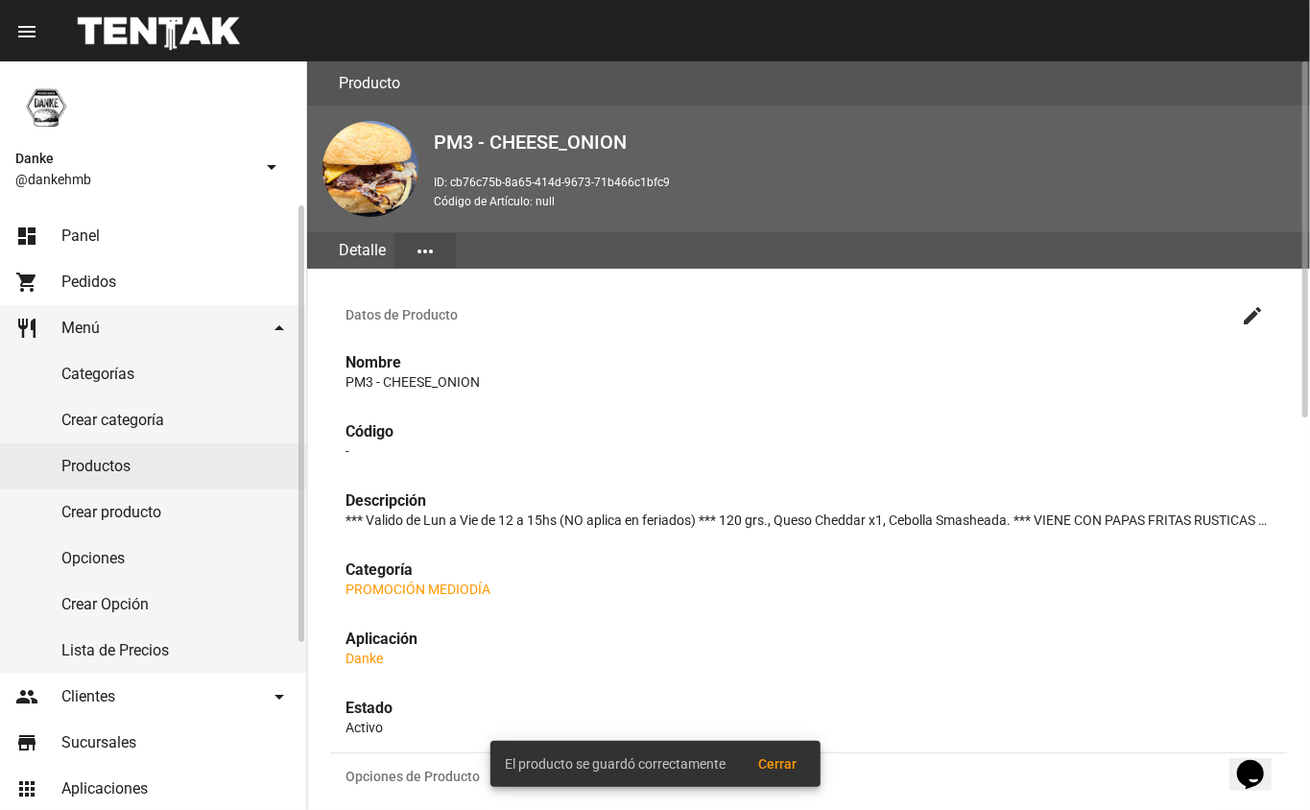
click at [94, 461] on link "Productos" at bounding box center [153, 466] width 306 height 46
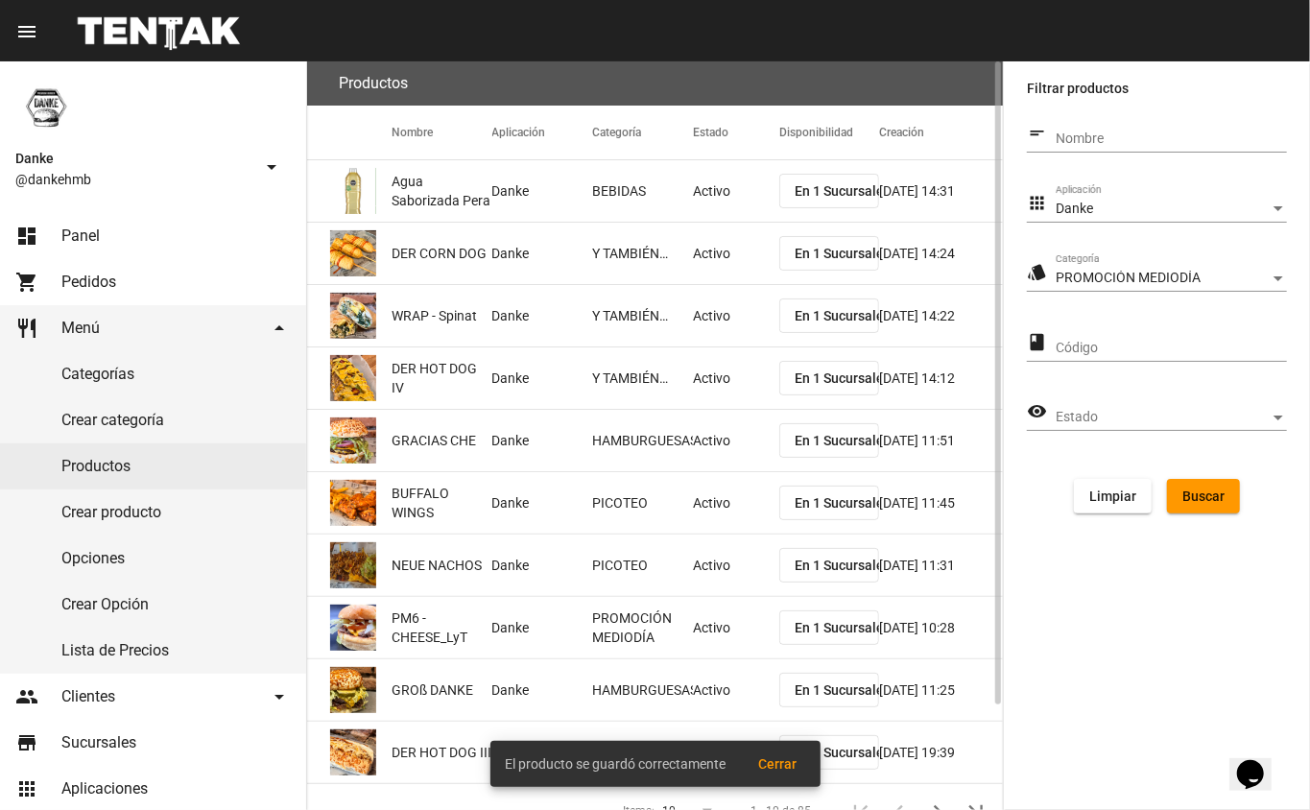
click at [1194, 489] on span "Buscar" at bounding box center [1203, 495] width 42 height 15
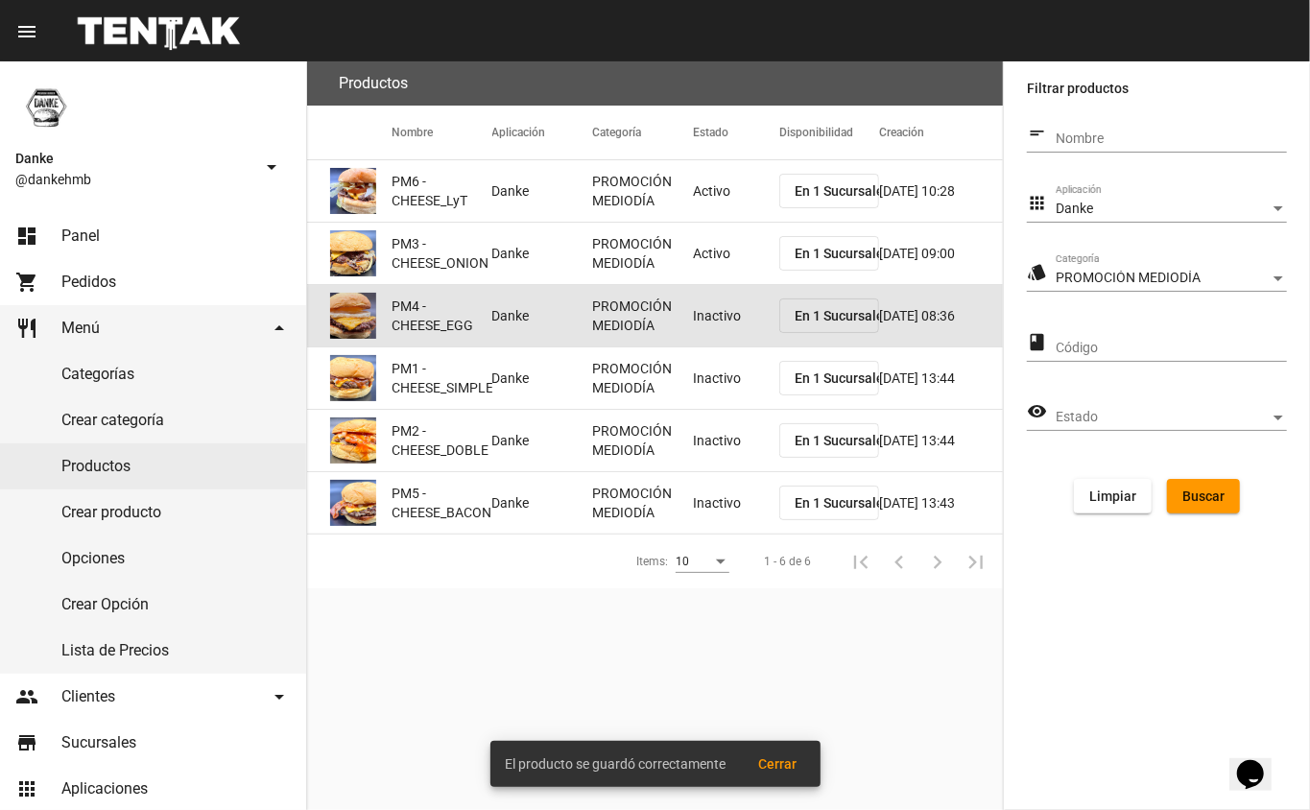
click at [700, 317] on mat-cell "Inactivo" at bounding box center [736, 315] width 86 height 61
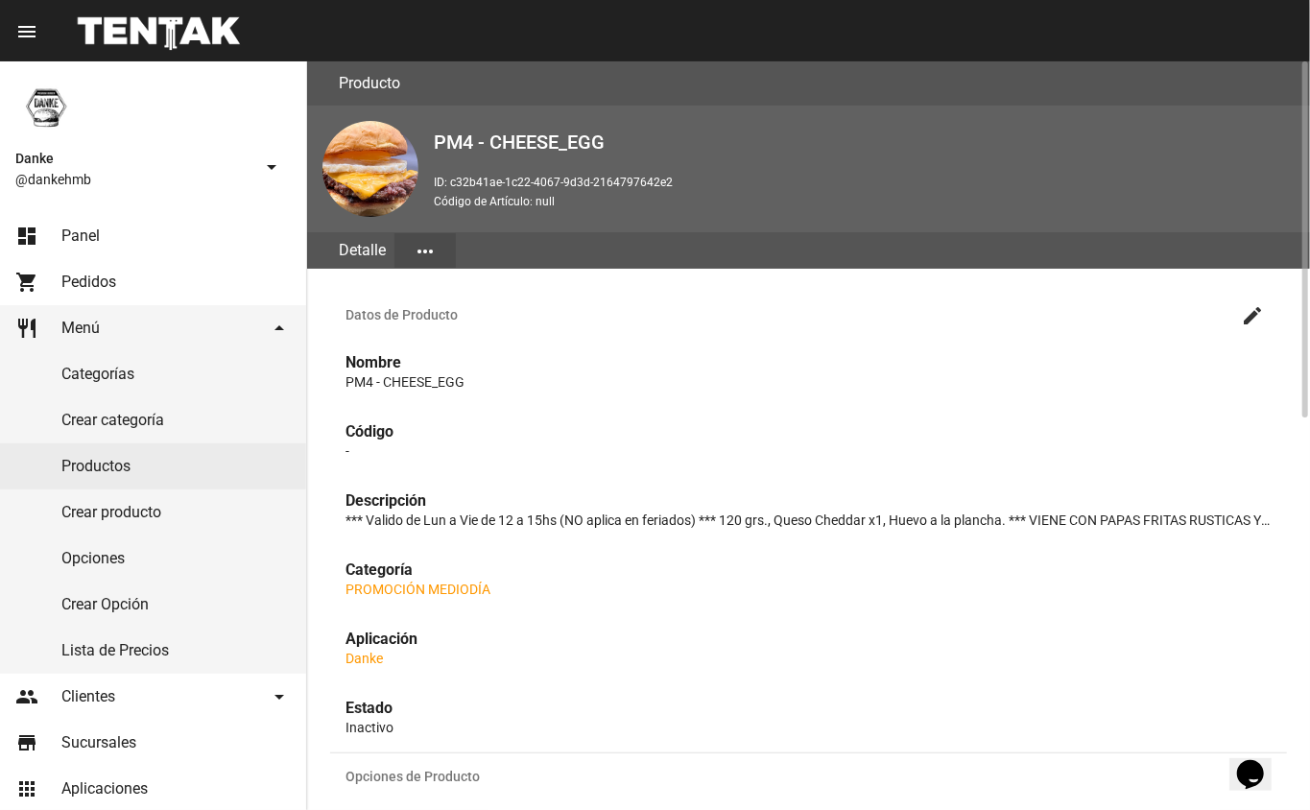
click at [1253, 304] on mat-icon "create" at bounding box center [1252, 315] width 23 height 23
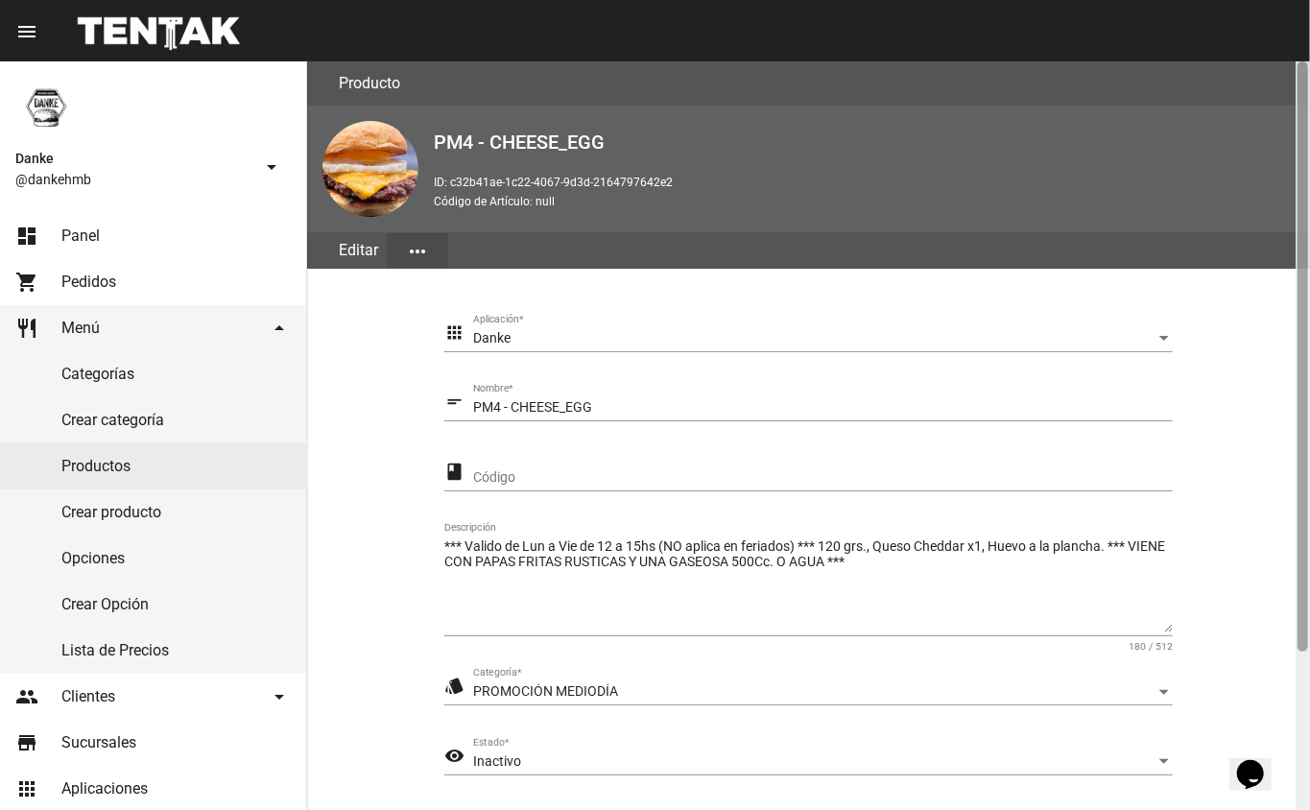
click at [1296, 669] on div at bounding box center [1303, 435] width 14 height 749
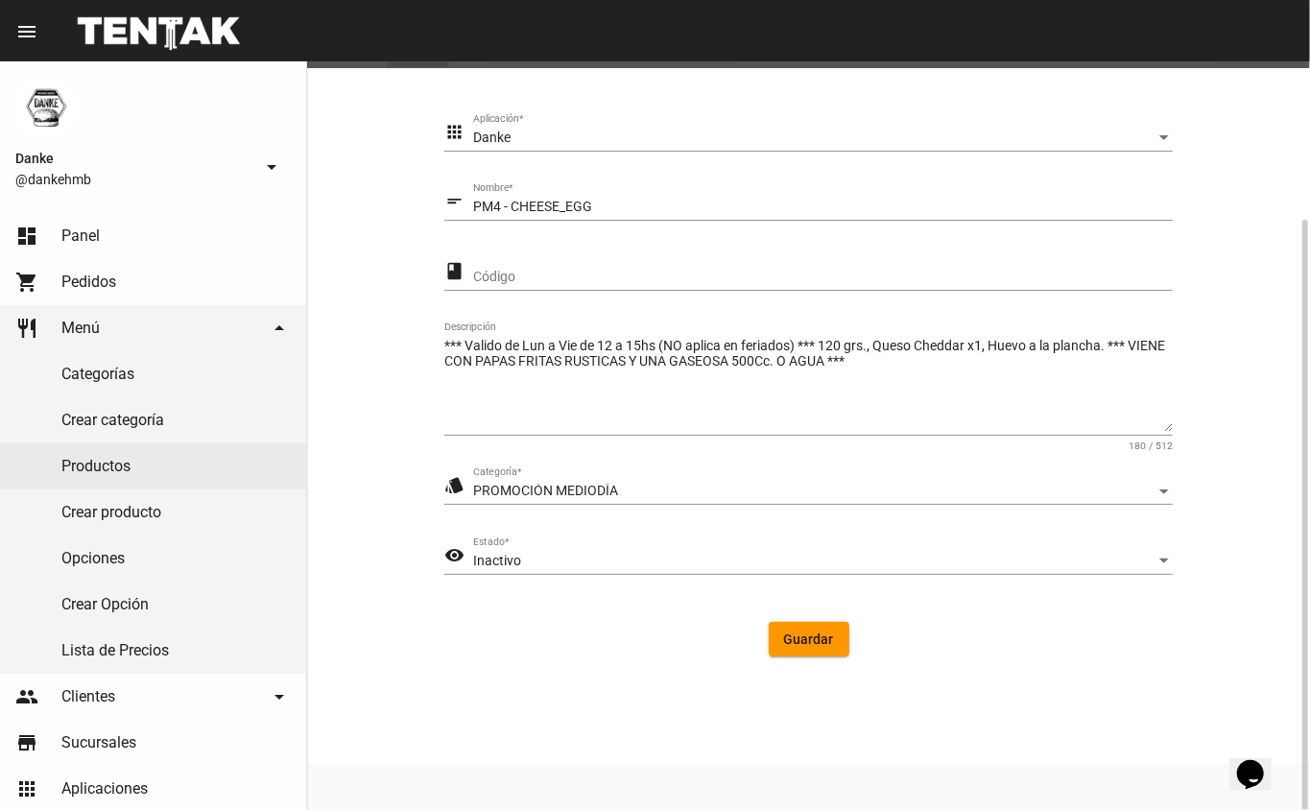
click at [523, 554] on div "Inactivo" at bounding box center [814, 561] width 682 height 15
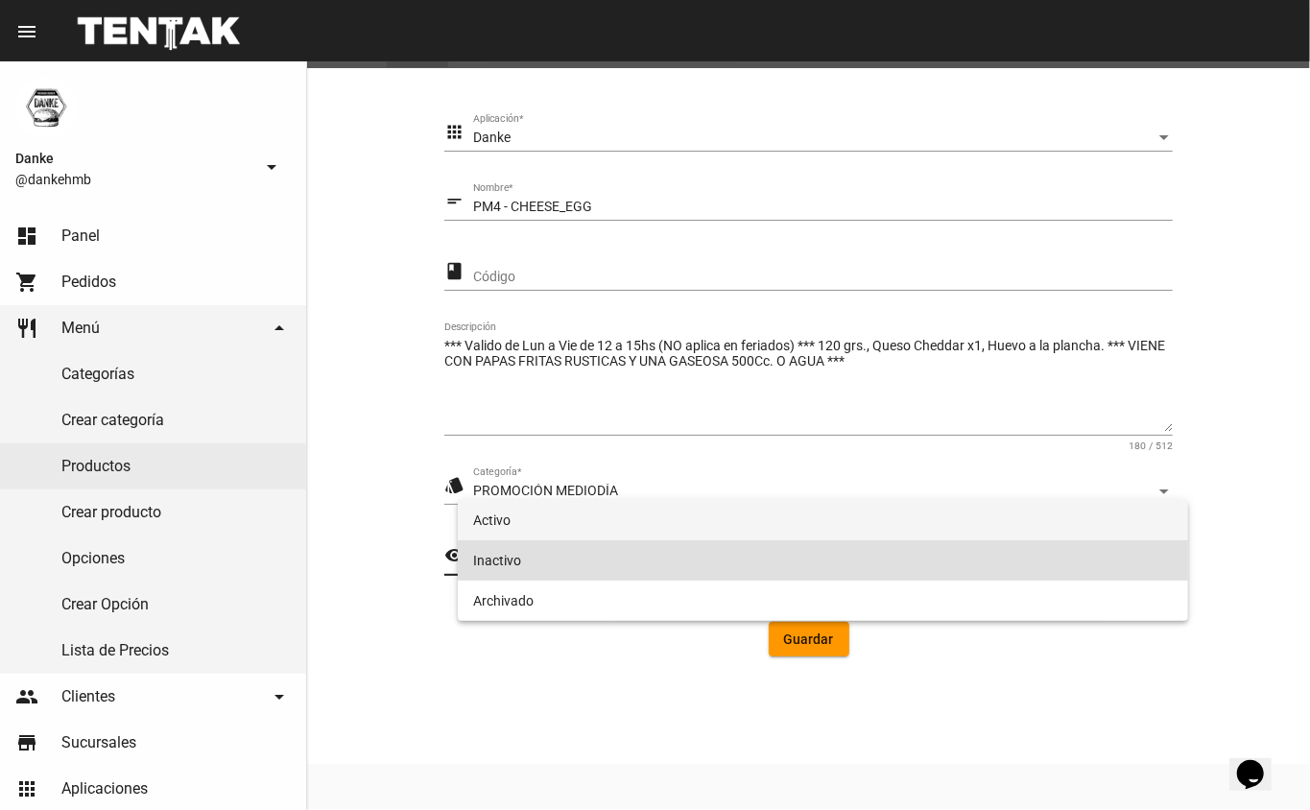
click at [491, 527] on span "Activo" at bounding box center [823, 520] width 701 height 40
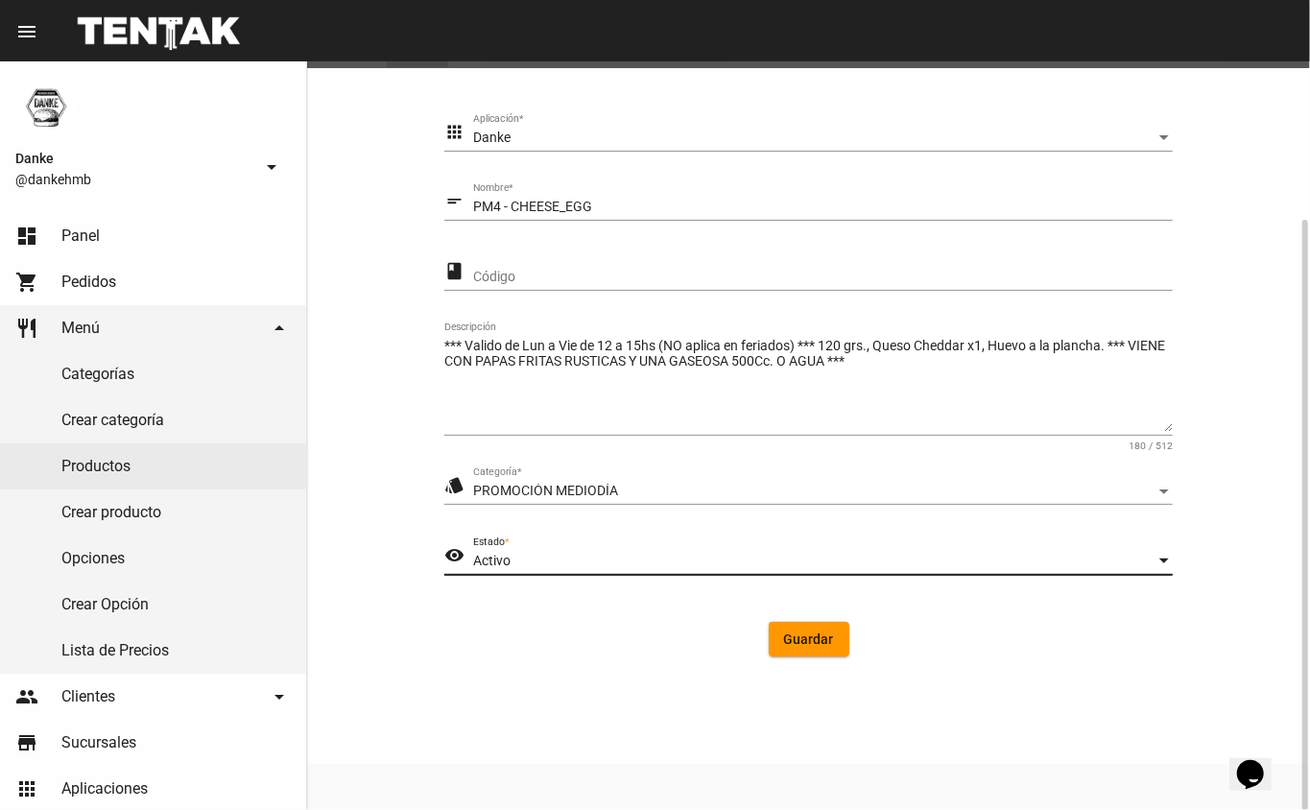
click at [791, 643] on span "Guardar" at bounding box center [809, 638] width 50 height 15
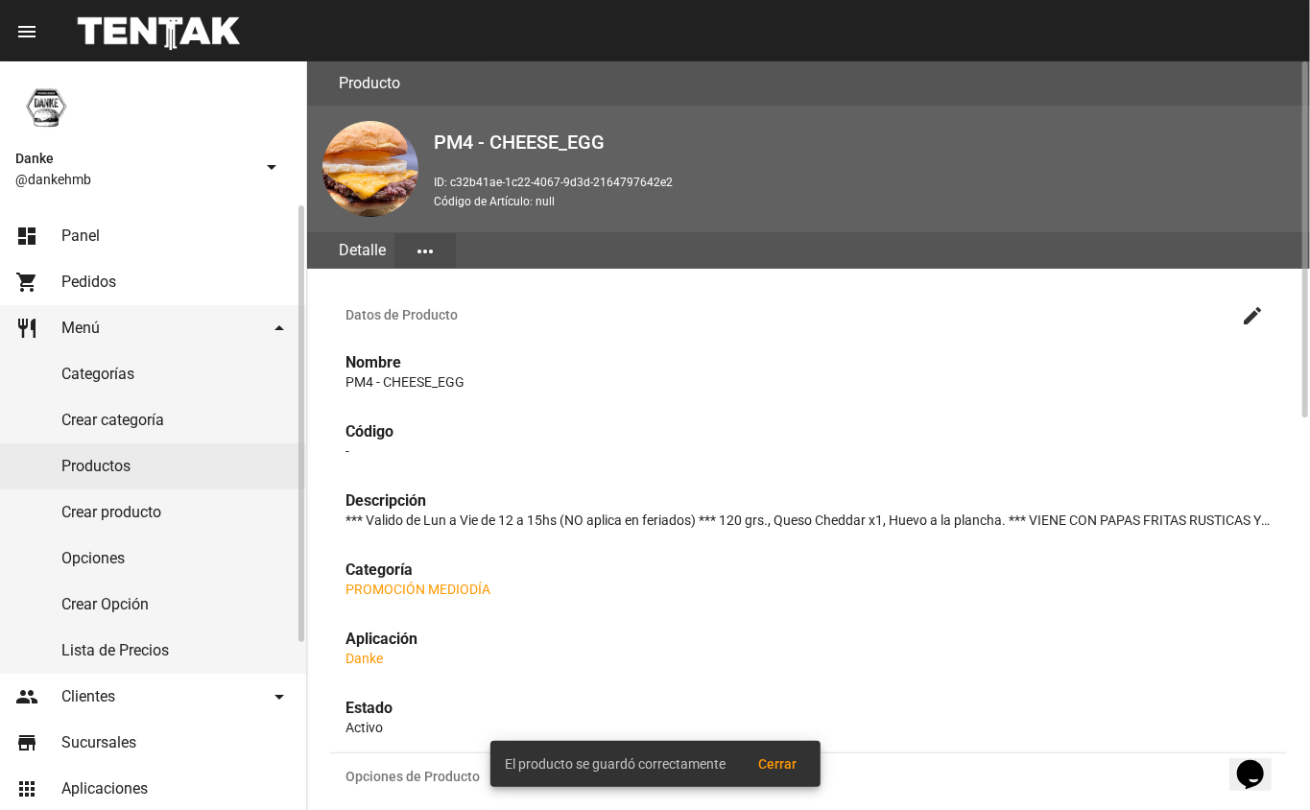
click at [84, 468] on link "Productos" at bounding box center [153, 466] width 306 height 46
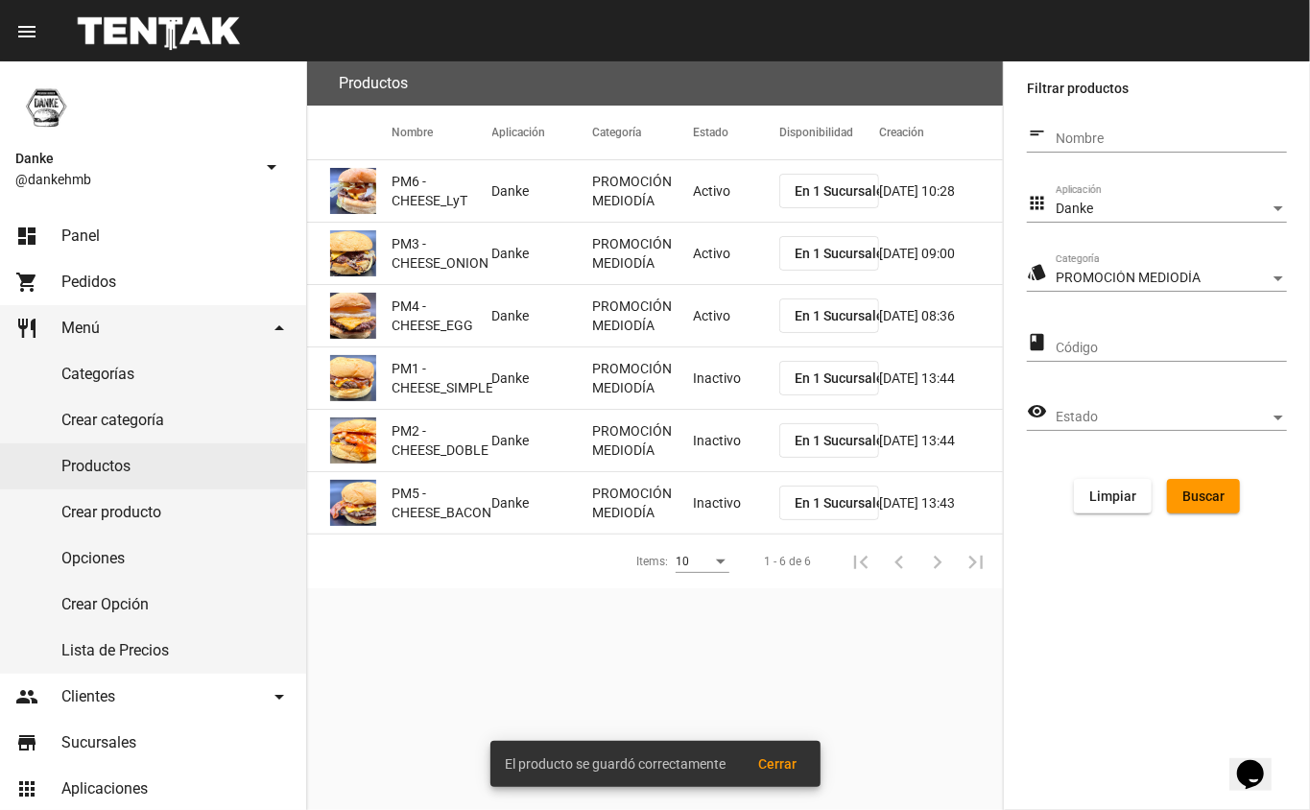
click at [700, 400] on mat-cell "Inactivo" at bounding box center [736, 377] width 86 height 61
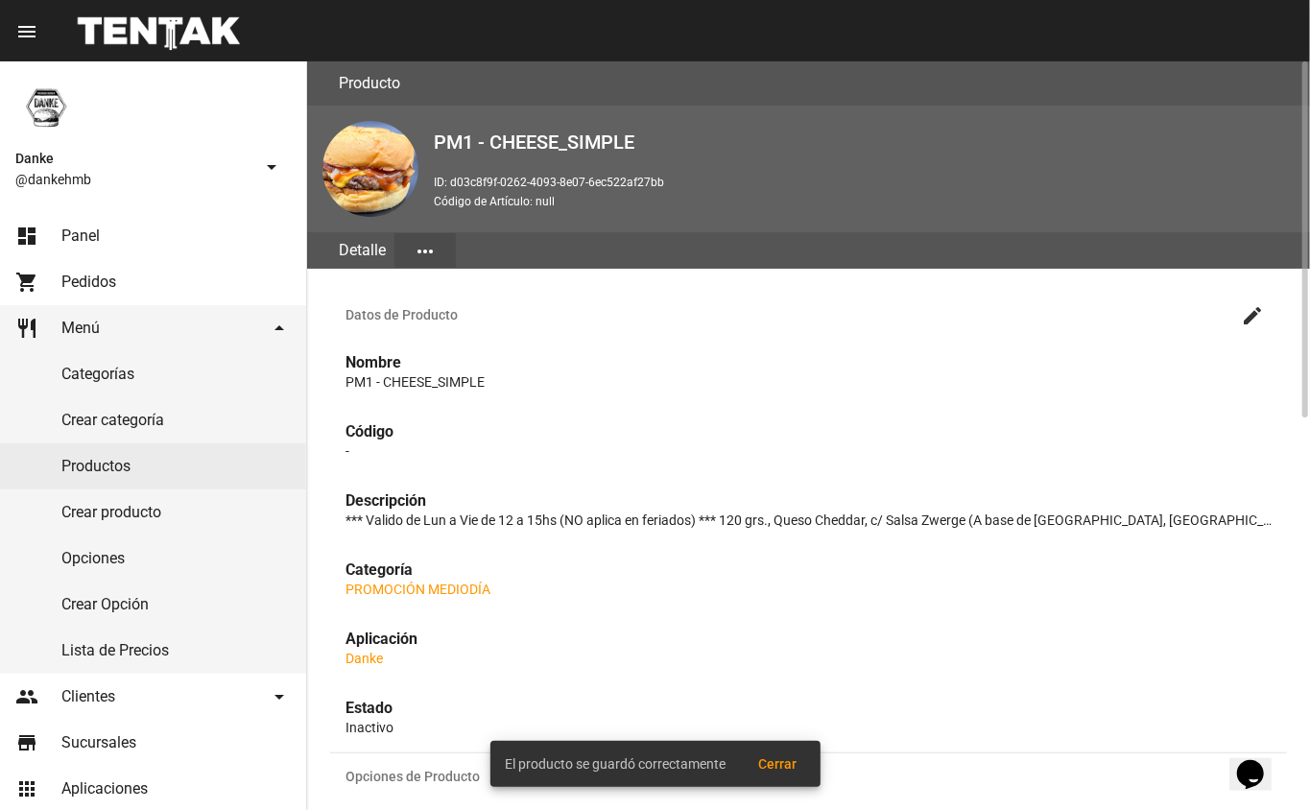
click at [1256, 313] on mat-icon "create" at bounding box center [1252, 315] width 23 height 23
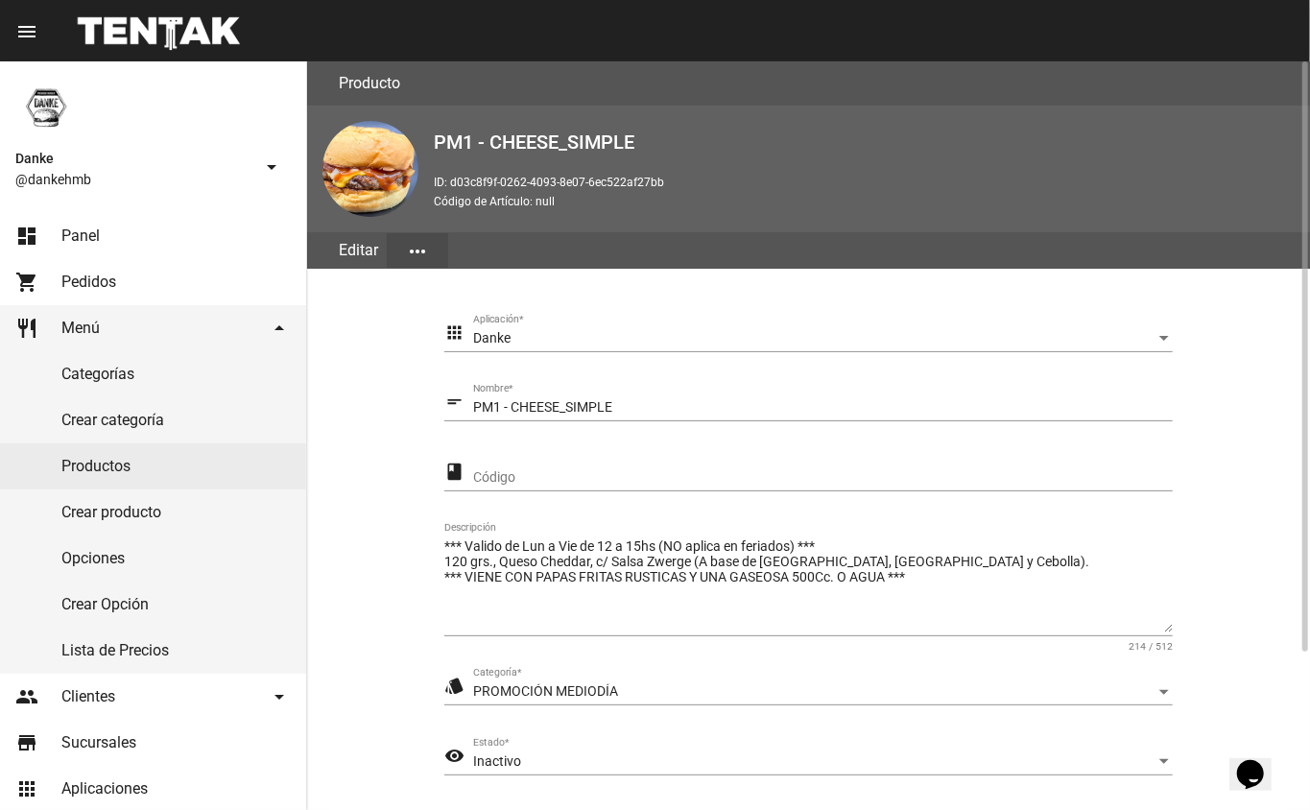
click at [528, 760] on div "Inactivo" at bounding box center [814, 761] width 682 height 15
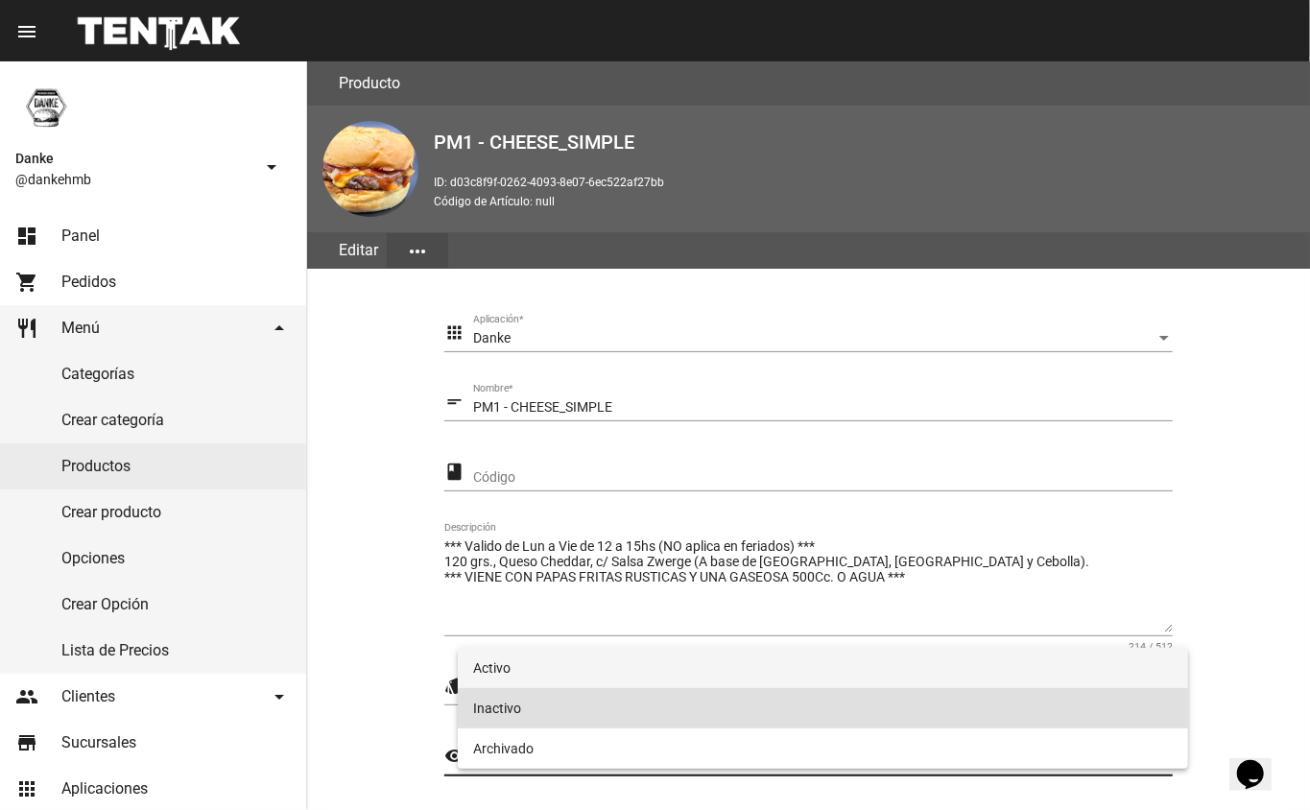
click at [488, 666] on span "Activo" at bounding box center [823, 668] width 701 height 40
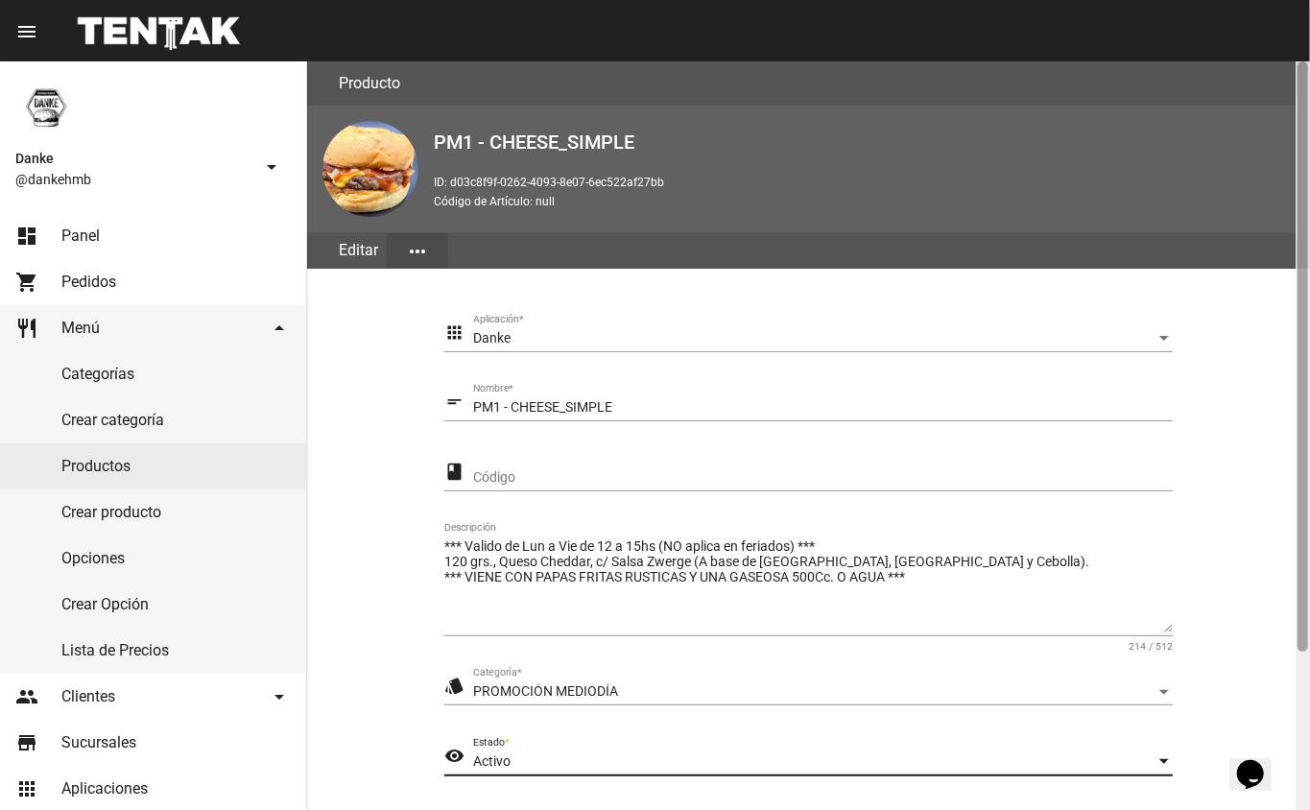
click at [1298, 704] on div at bounding box center [1303, 435] width 14 height 749
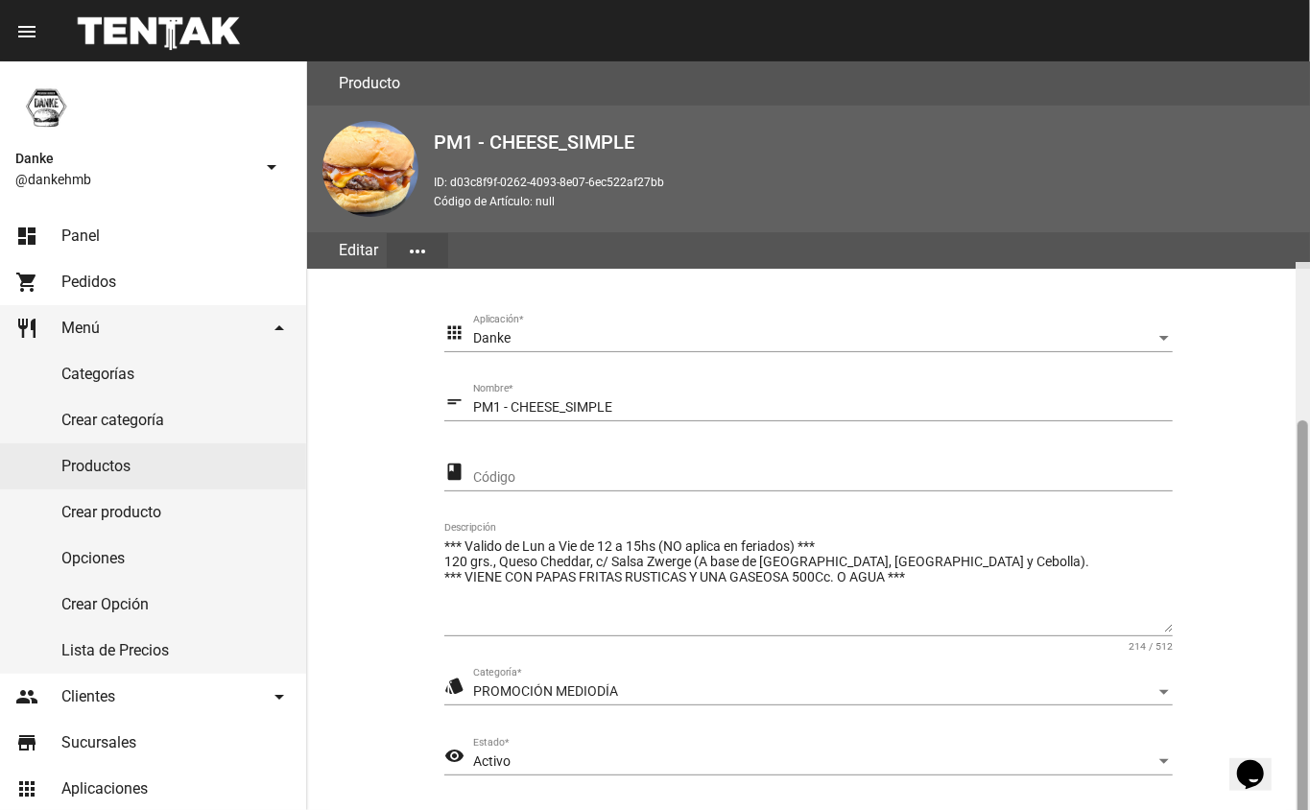
scroll to position [201, 0]
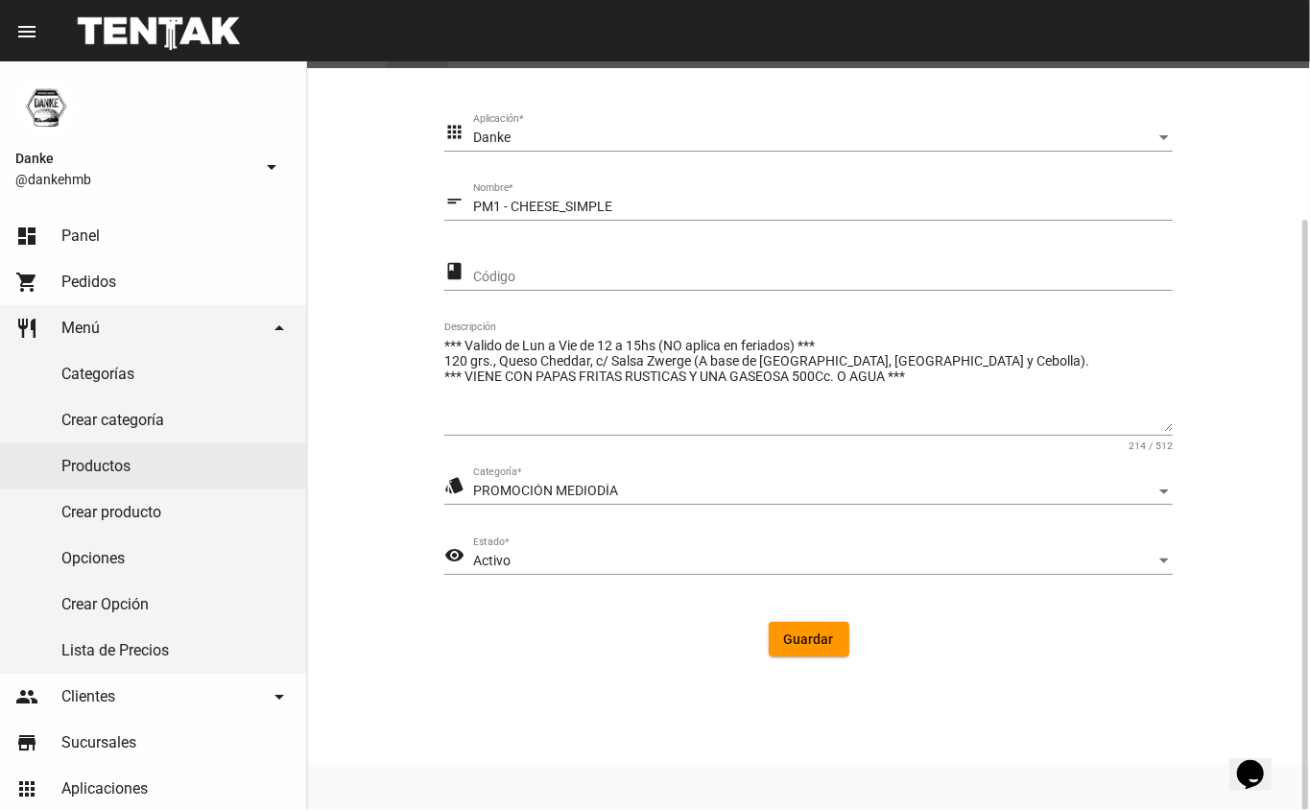
click at [793, 645] on span "Guardar" at bounding box center [809, 638] width 50 height 15
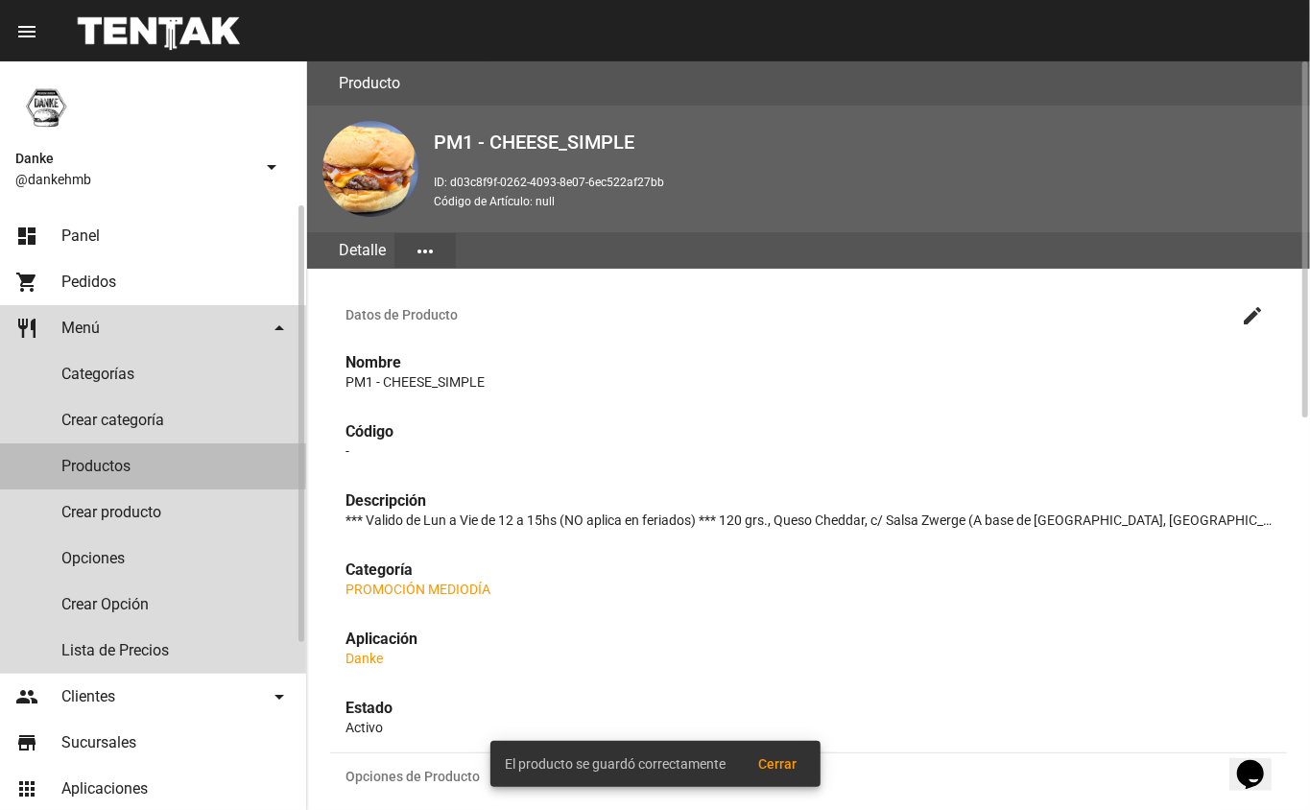
click at [94, 464] on link "Productos" at bounding box center [153, 466] width 306 height 46
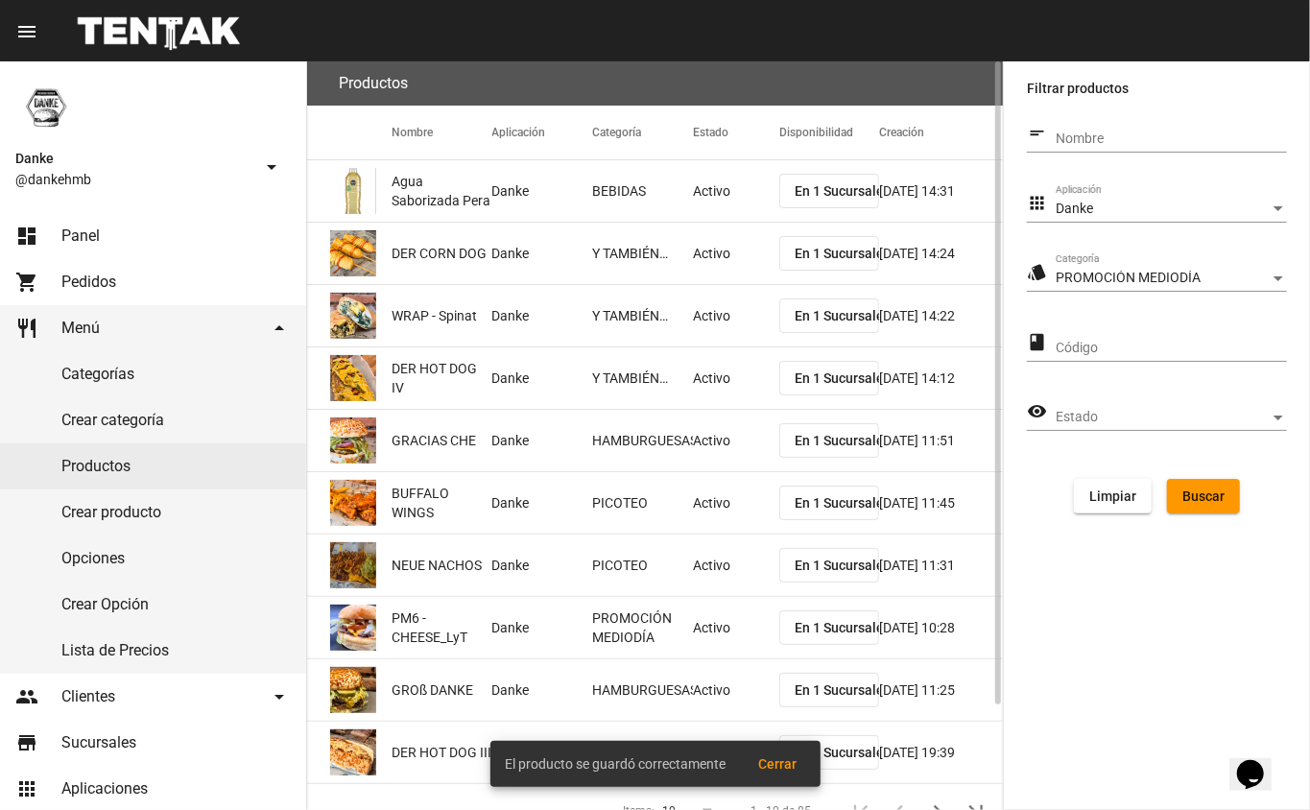
click at [1184, 503] on span "Buscar" at bounding box center [1203, 495] width 42 height 15
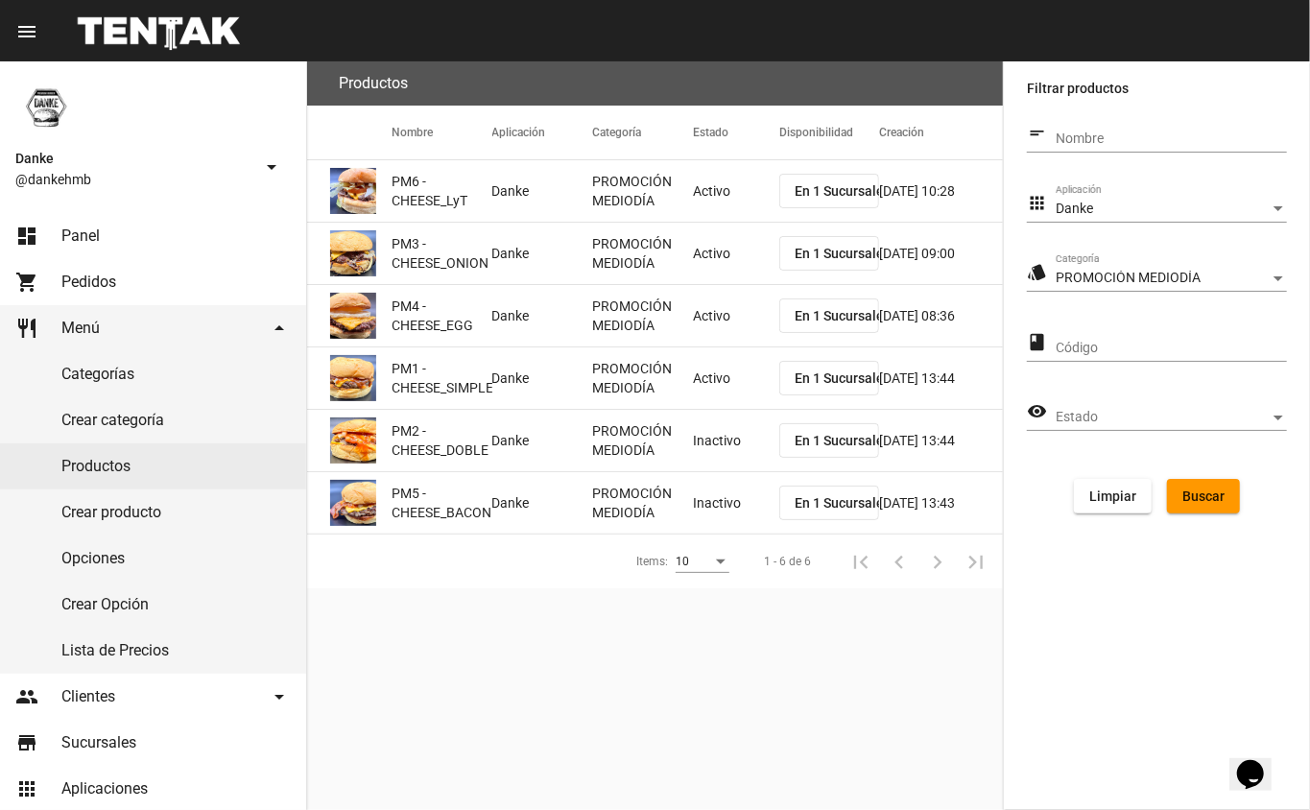
click at [718, 445] on mat-cell "Inactivo" at bounding box center [736, 440] width 86 height 61
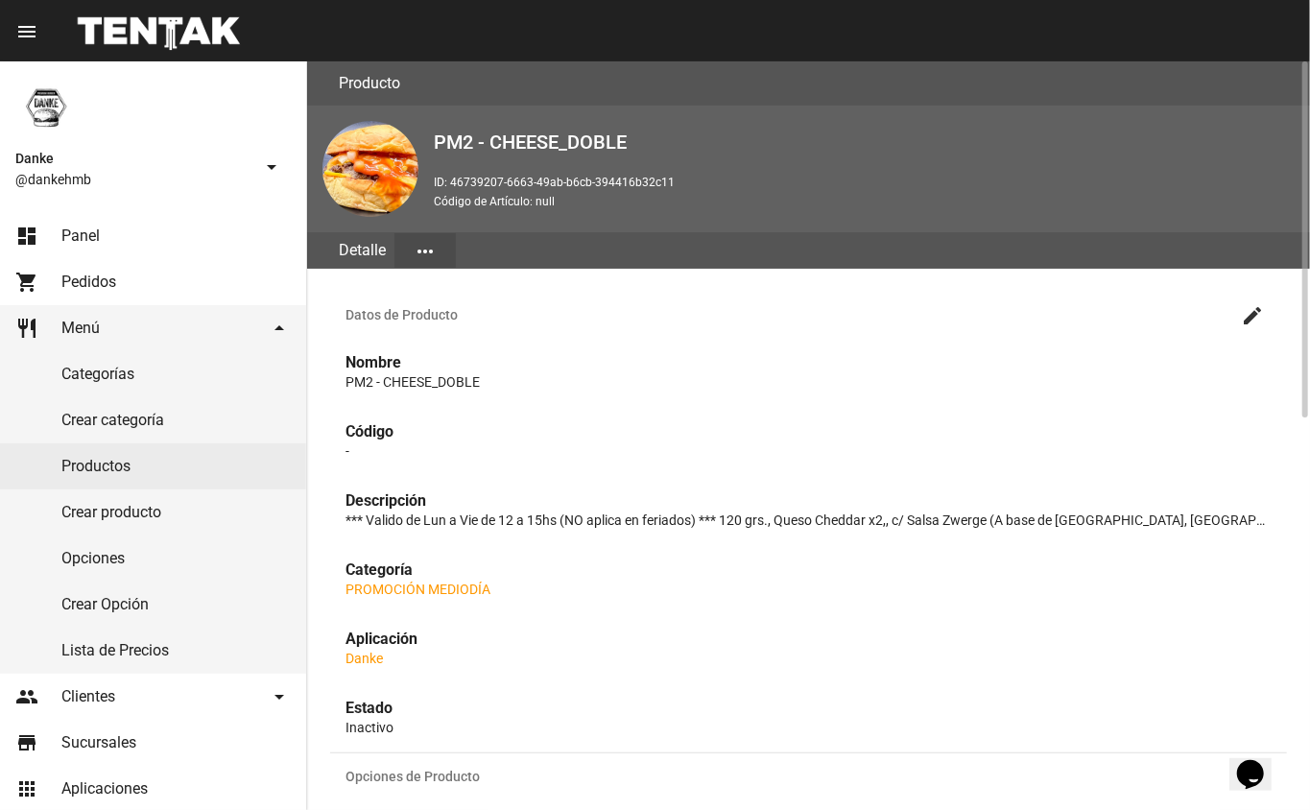
click at [1249, 322] on mat-icon "create" at bounding box center [1252, 315] width 23 height 23
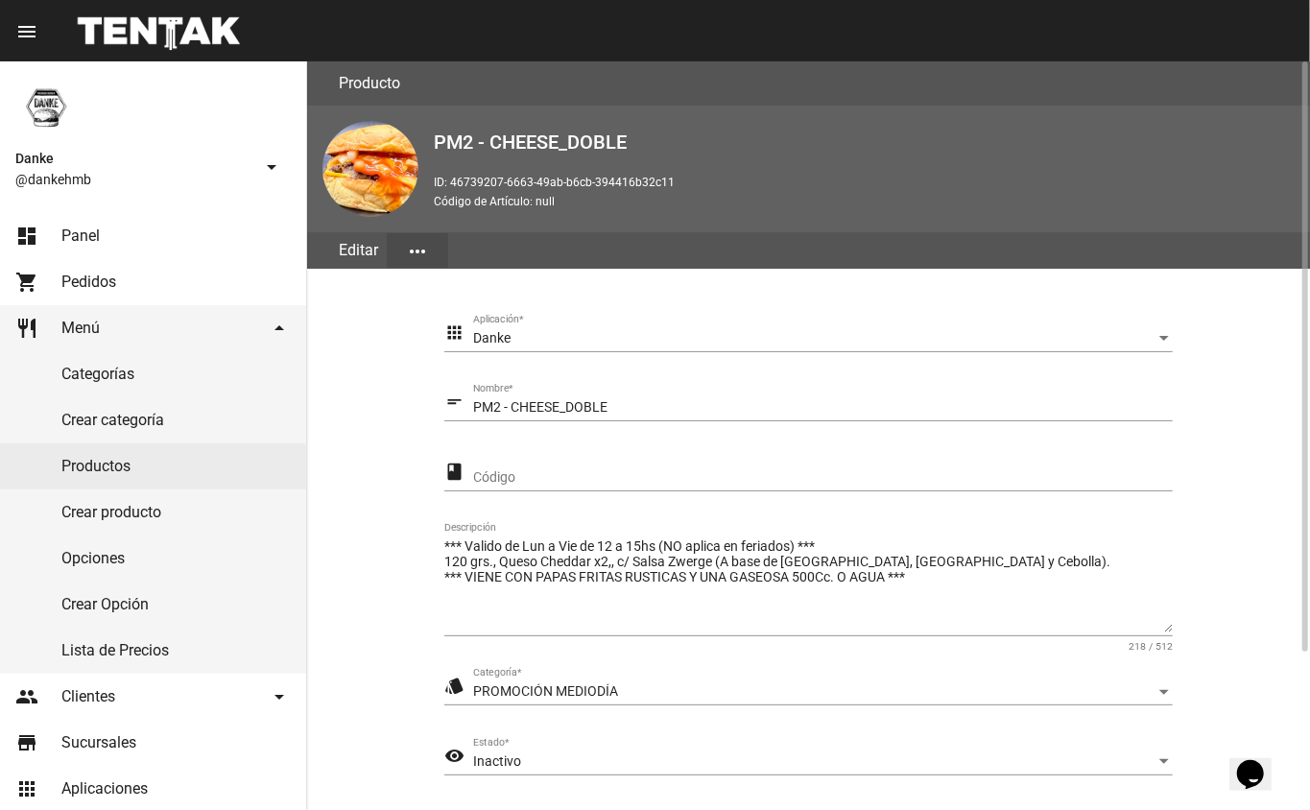
click at [520, 760] on div "Inactivo" at bounding box center [814, 761] width 682 height 15
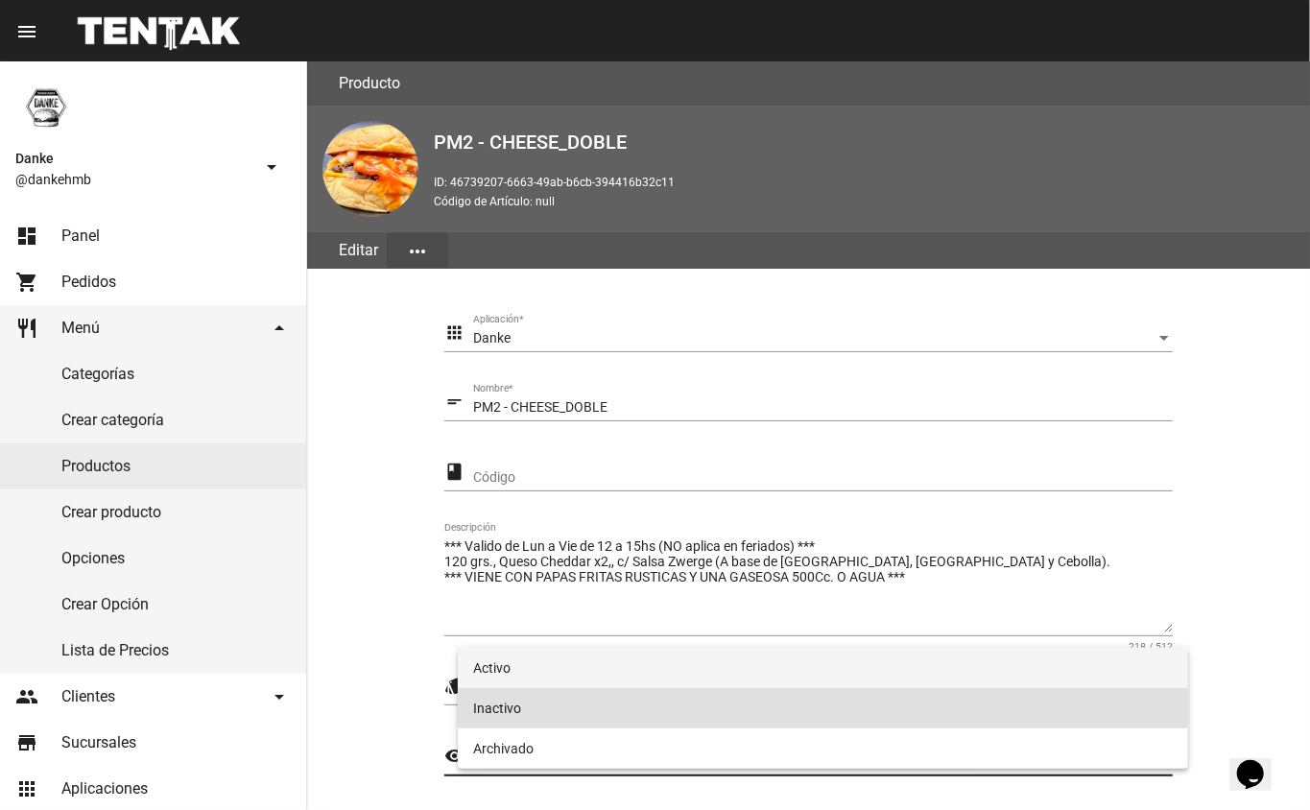
click at [500, 665] on span "Activo" at bounding box center [823, 668] width 701 height 40
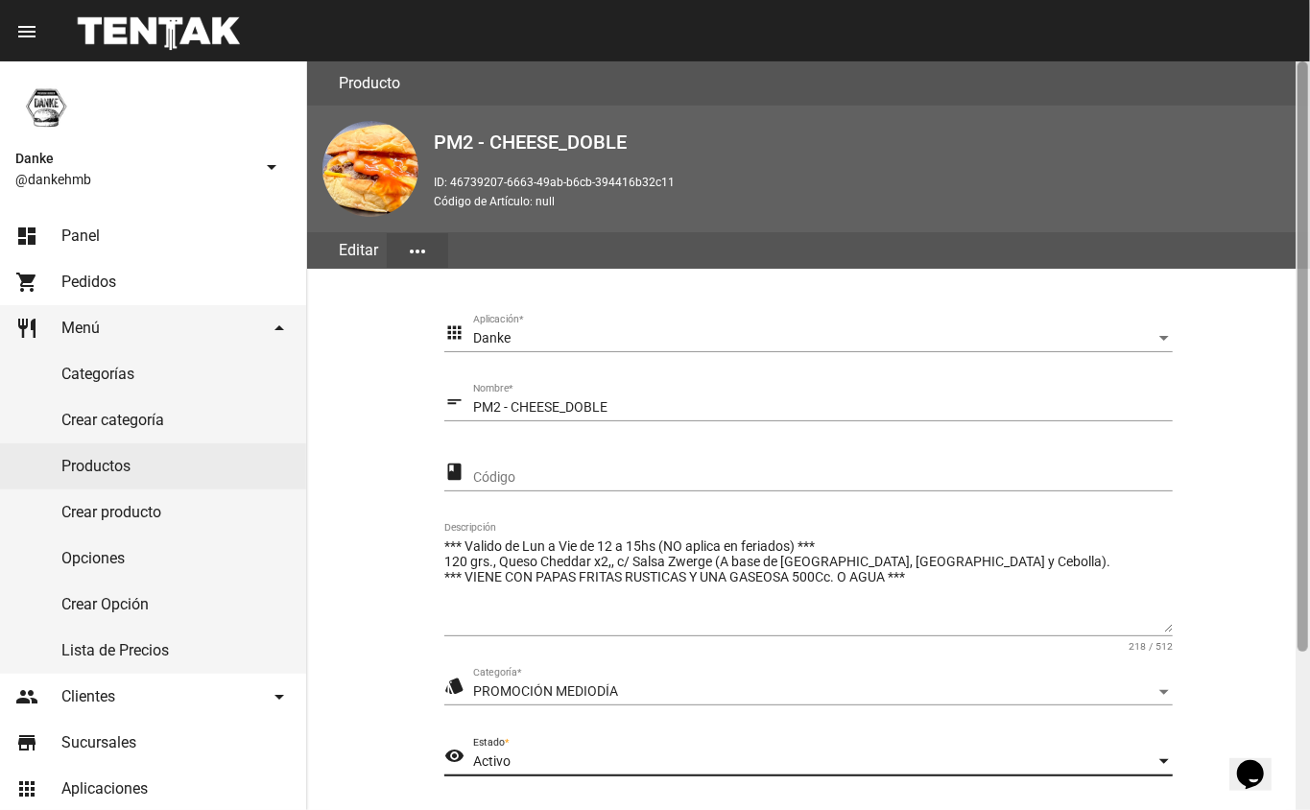
click at [1296, 688] on div at bounding box center [1303, 435] width 14 height 749
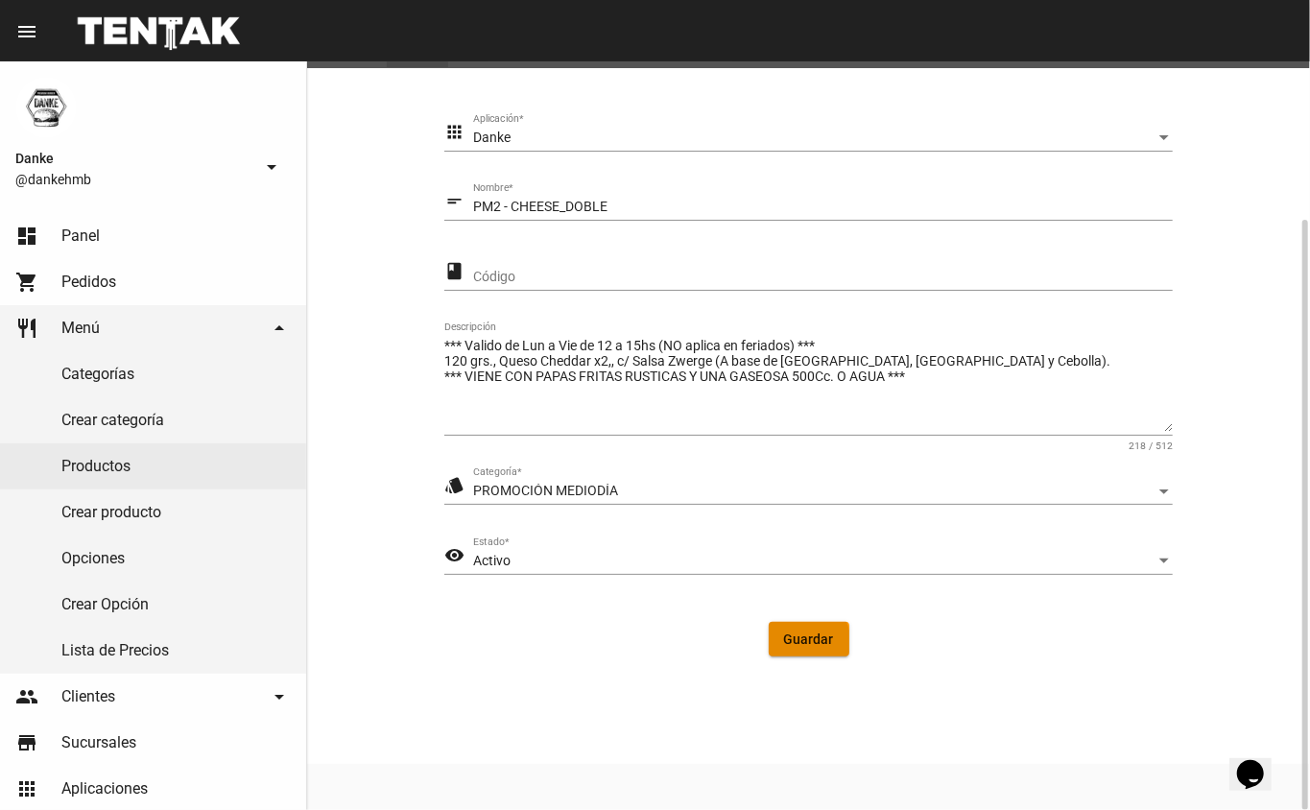
click at [788, 645] on span "Guardar" at bounding box center [809, 638] width 50 height 15
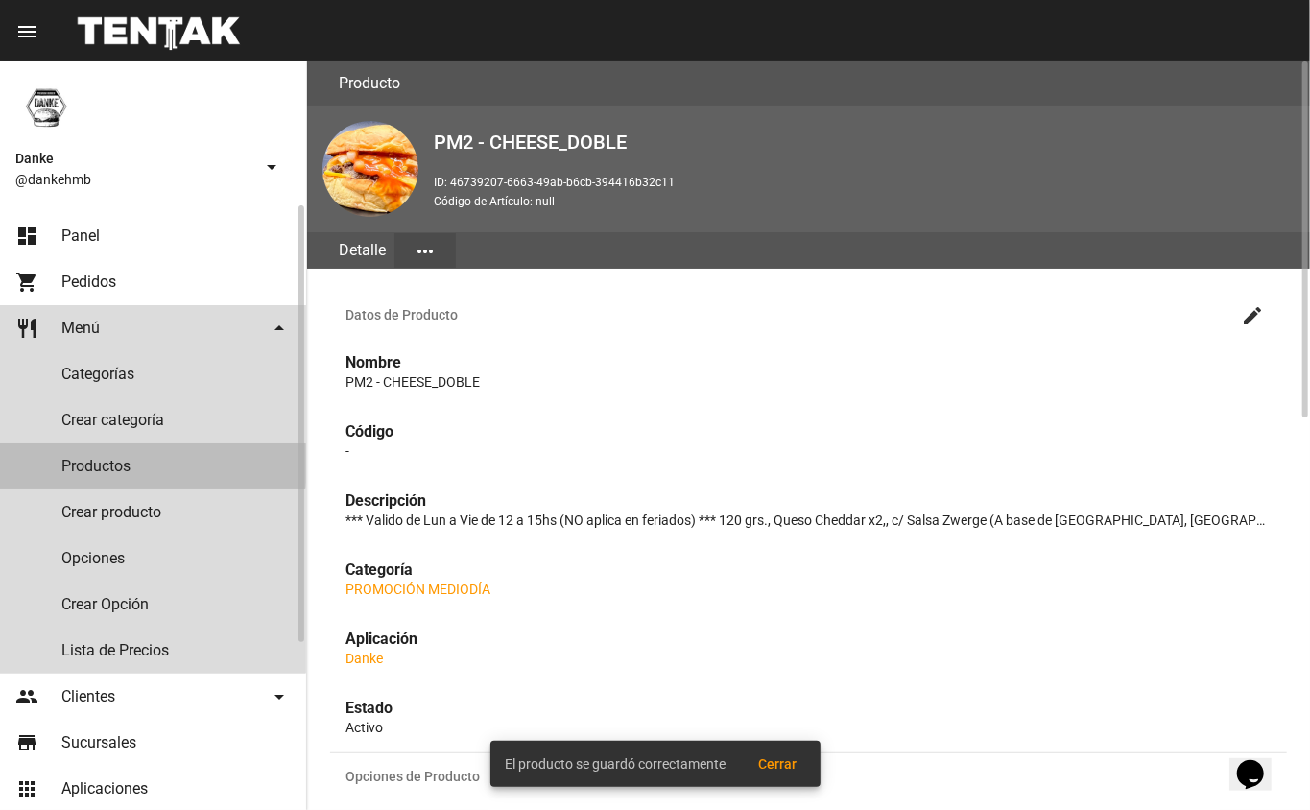
click at [109, 463] on link "Productos" at bounding box center [153, 466] width 306 height 46
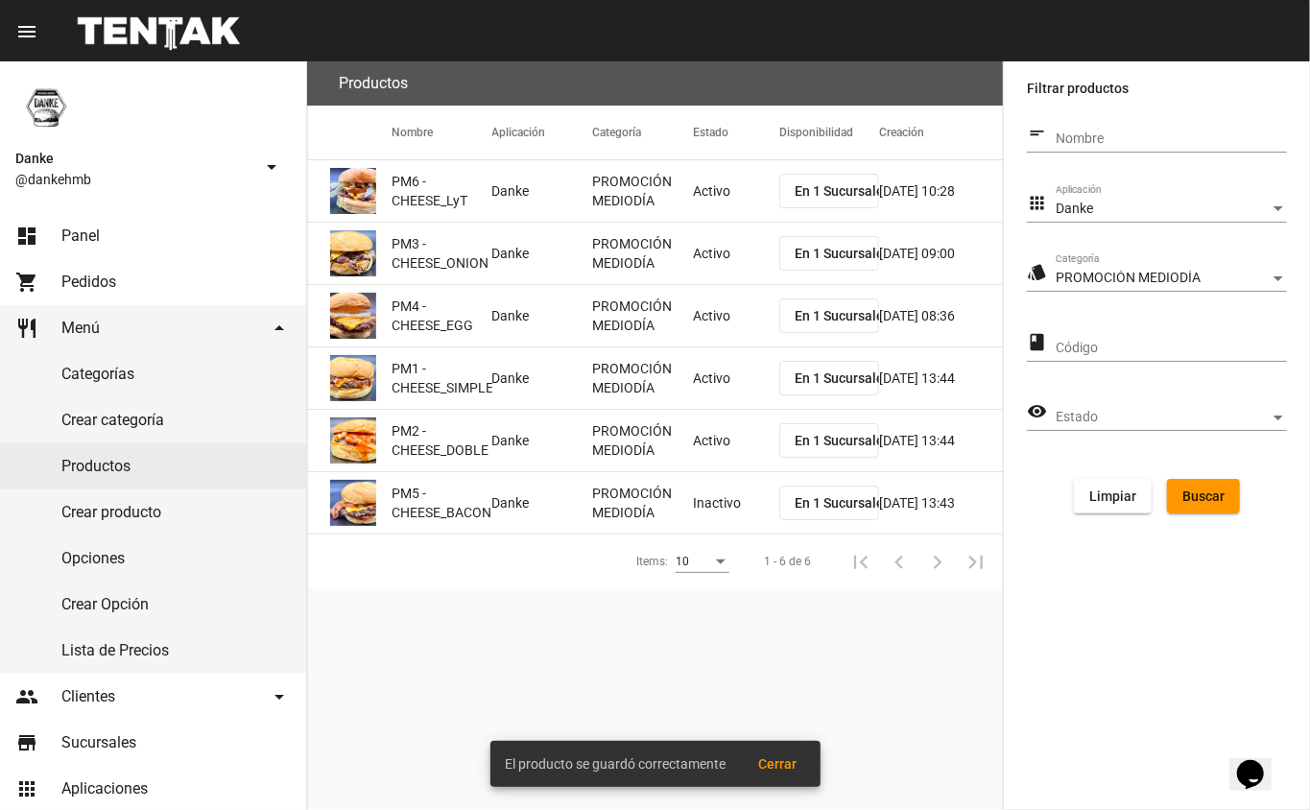
click at [704, 495] on mat-cell "Inactivo" at bounding box center [736, 502] width 86 height 61
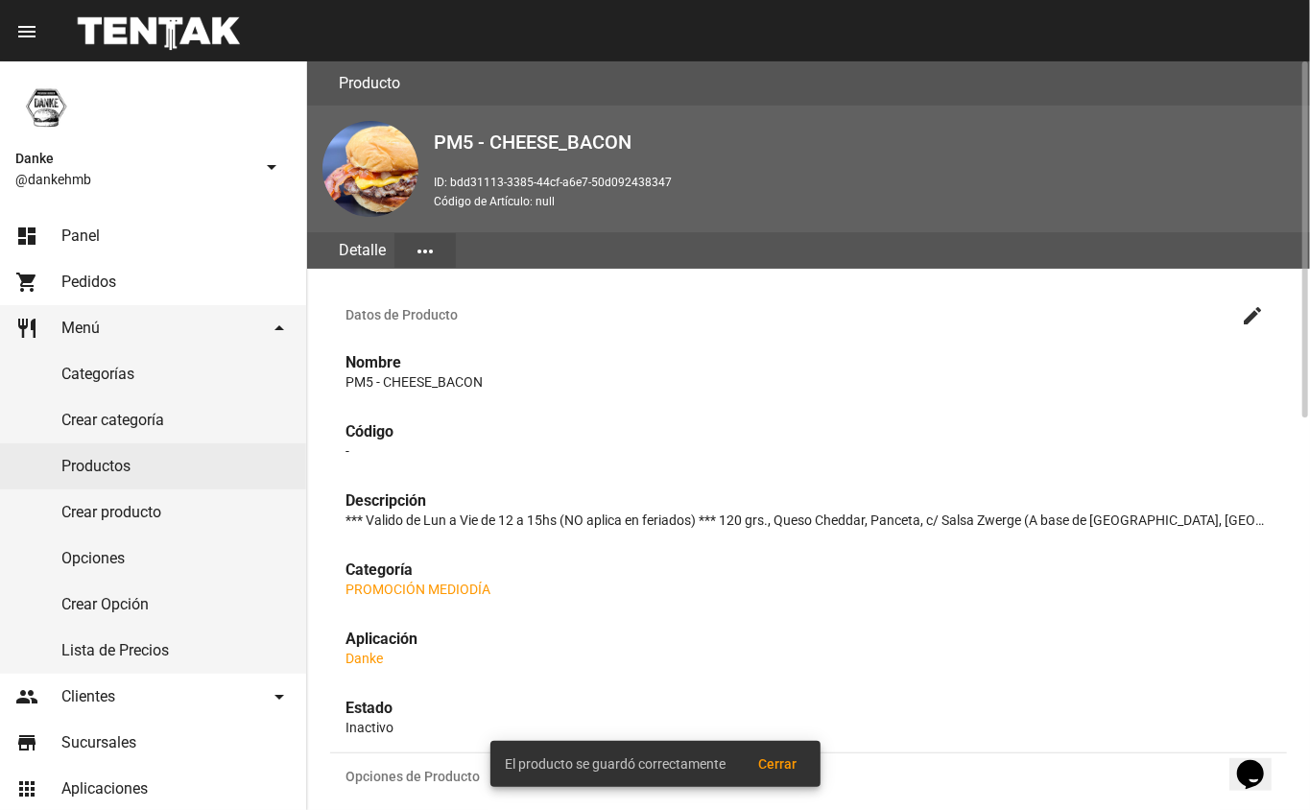
click at [1252, 313] on mat-icon "create" at bounding box center [1252, 315] width 23 height 23
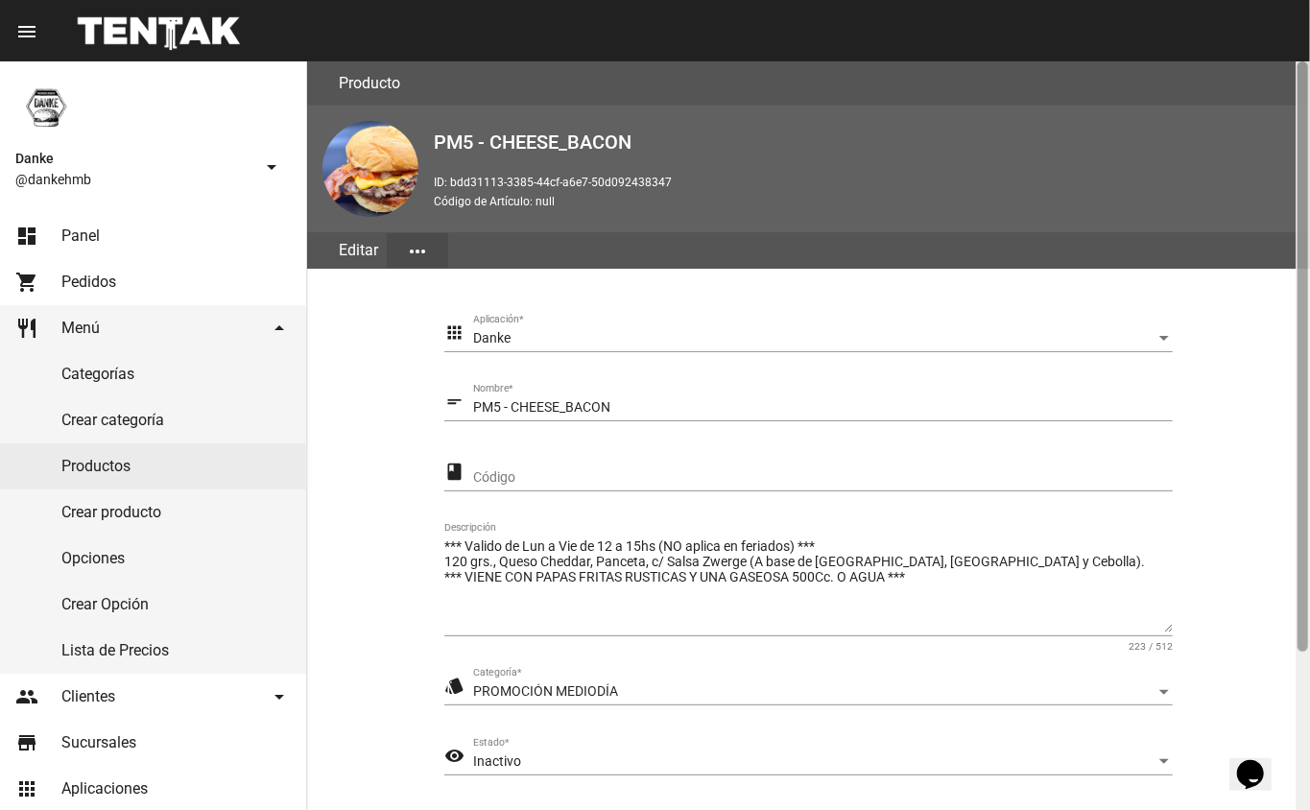
click at [1299, 689] on div at bounding box center [1303, 435] width 14 height 749
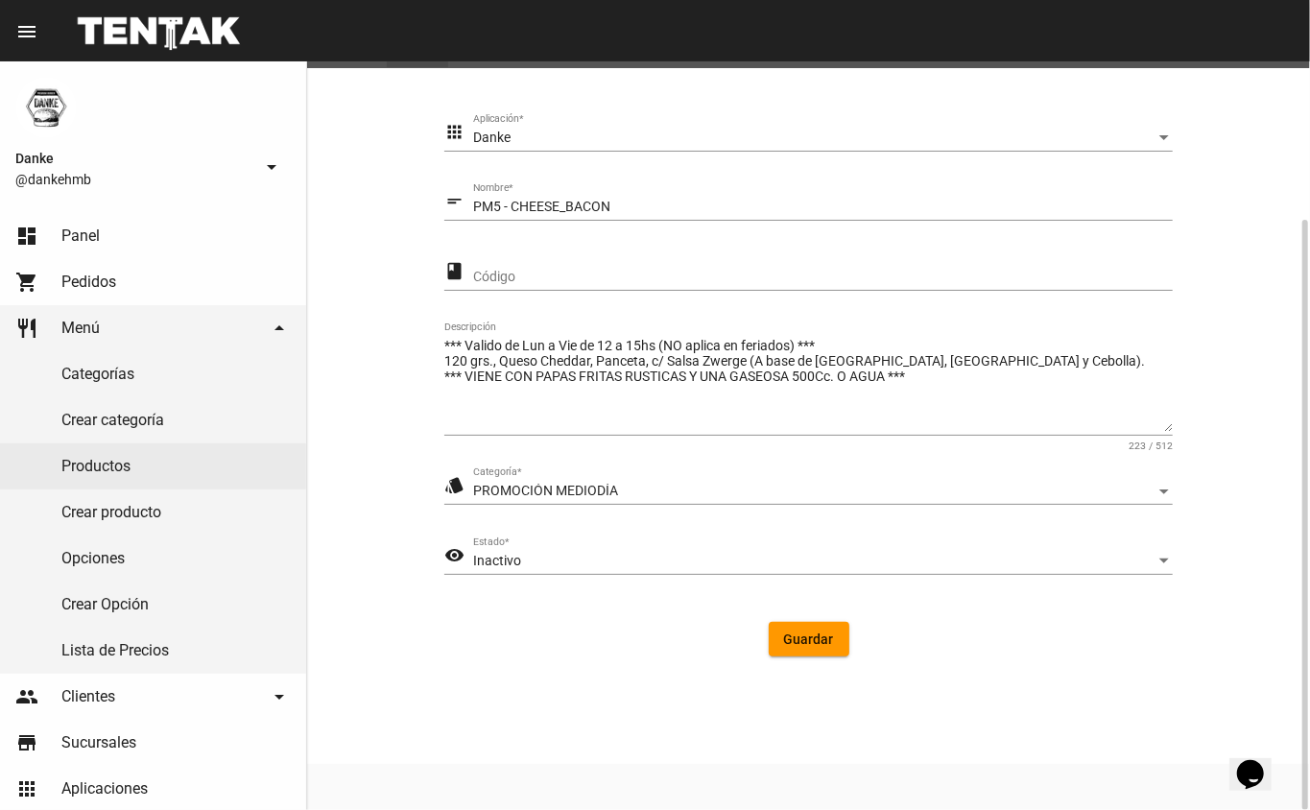
click at [608, 559] on div "Inactivo" at bounding box center [814, 561] width 682 height 15
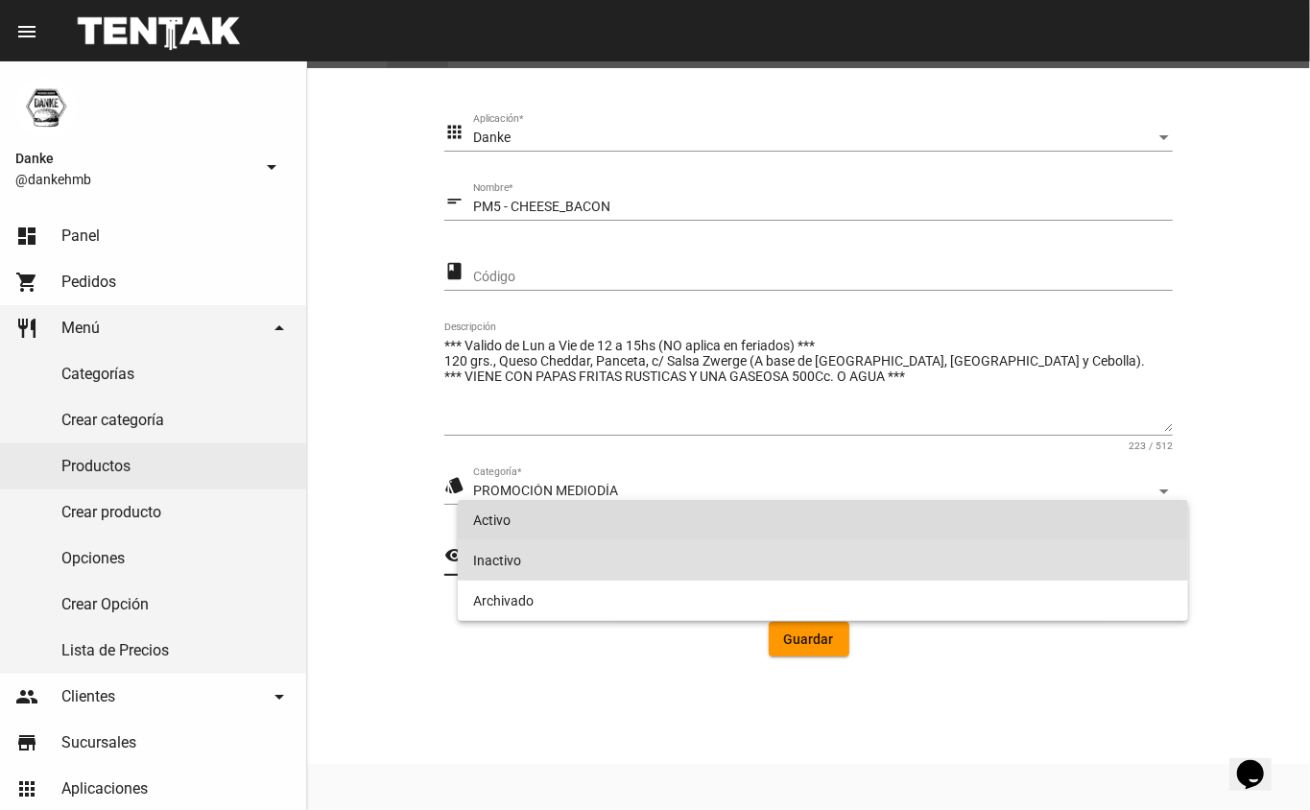
click at [488, 515] on span "Activo" at bounding box center [823, 520] width 701 height 40
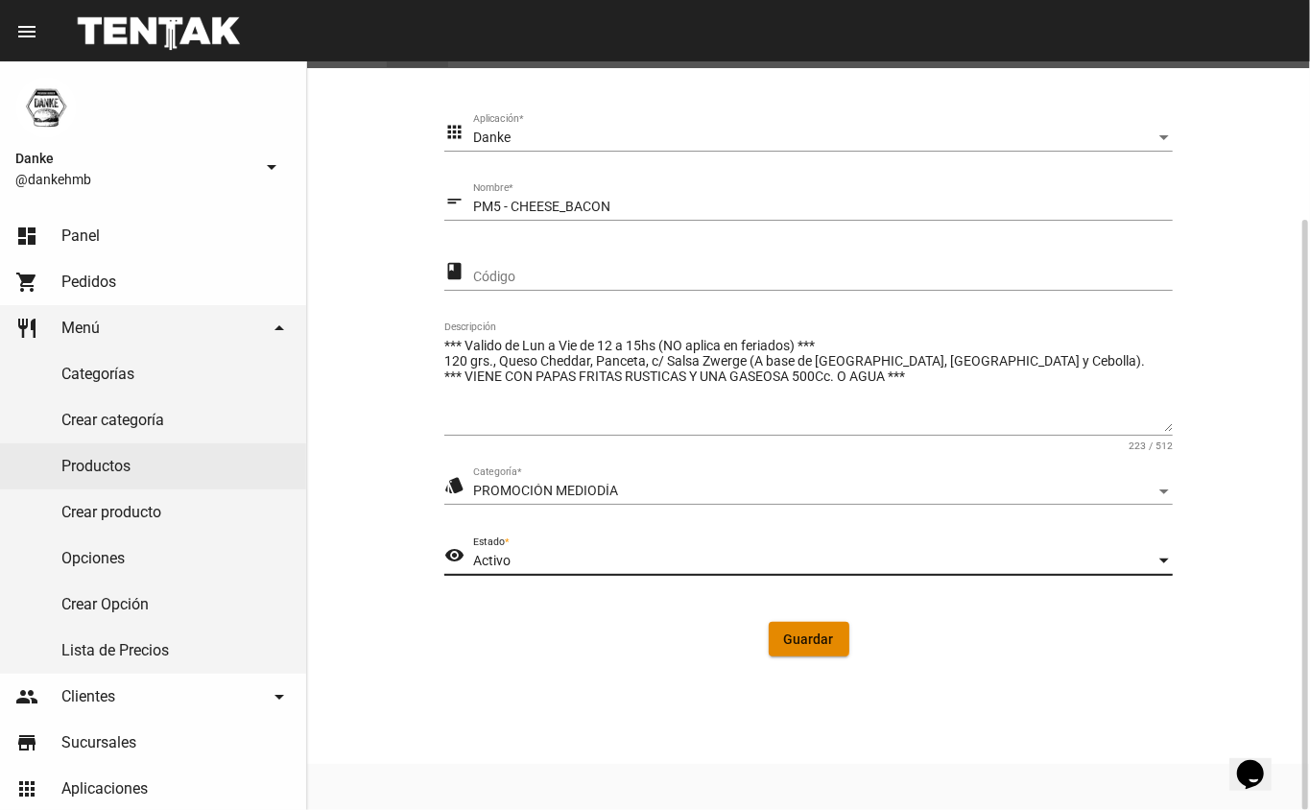
click at [803, 633] on span "Guardar" at bounding box center [809, 638] width 50 height 15
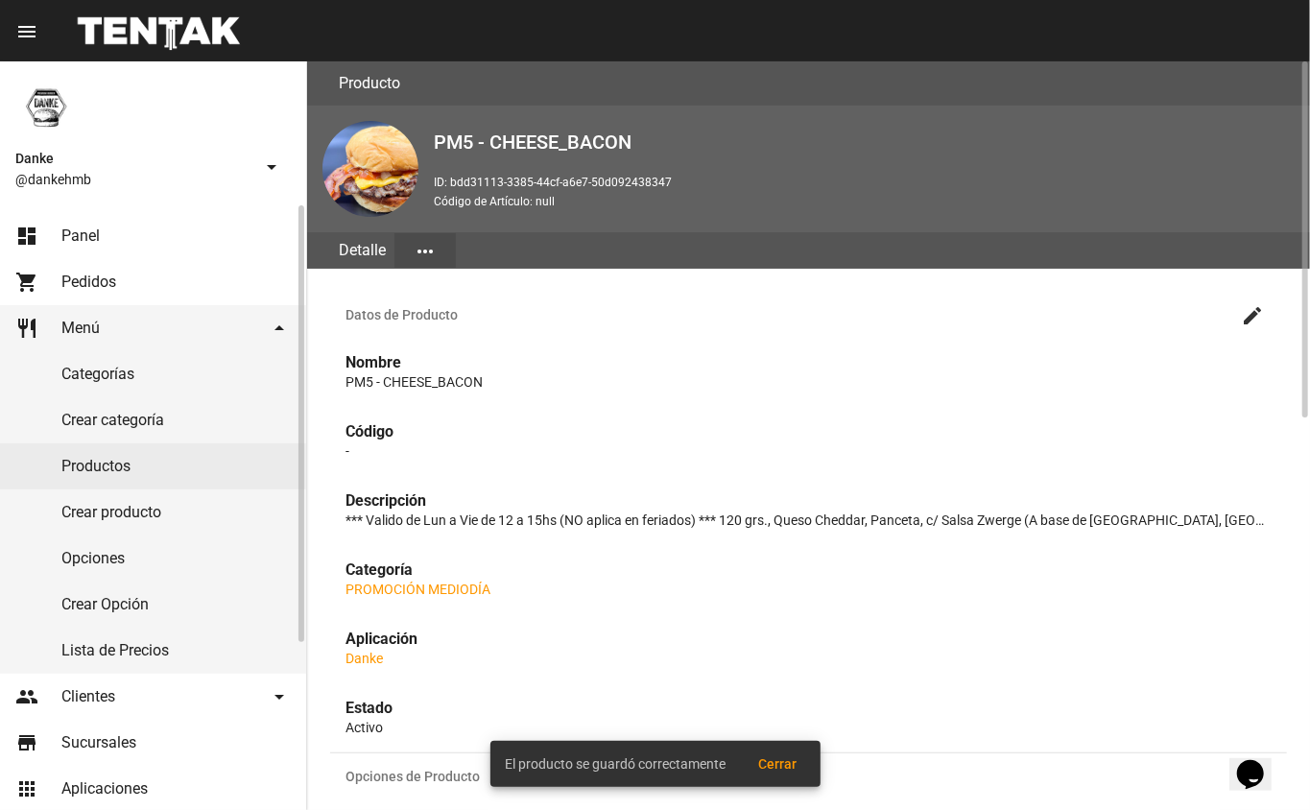
click at [131, 322] on link "restaurant Menú arrow_drop_down" at bounding box center [153, 328] width 306 height 46
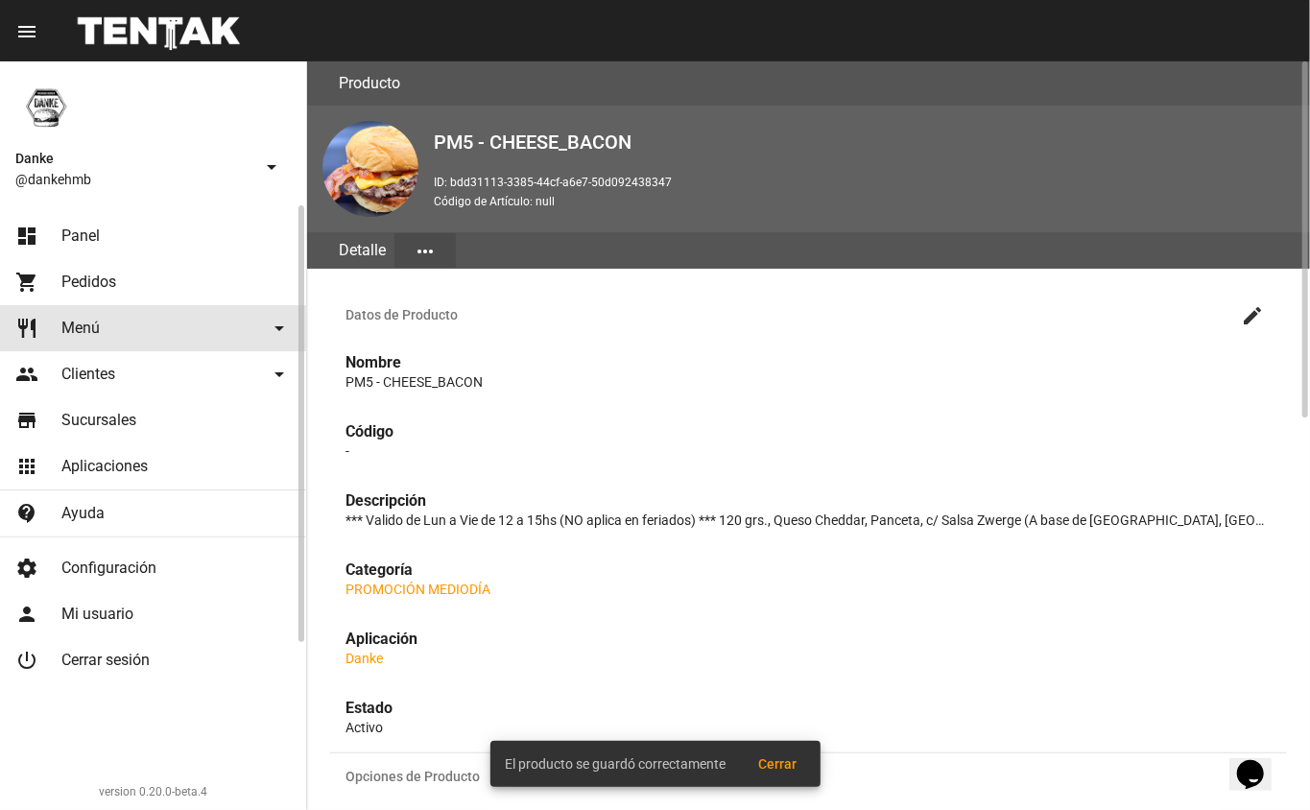
click at [127, 236] on link "dashboard Panel" at bounding box center [153, 236] width 306 height 46
